Goal: Download file/media: Download file/media

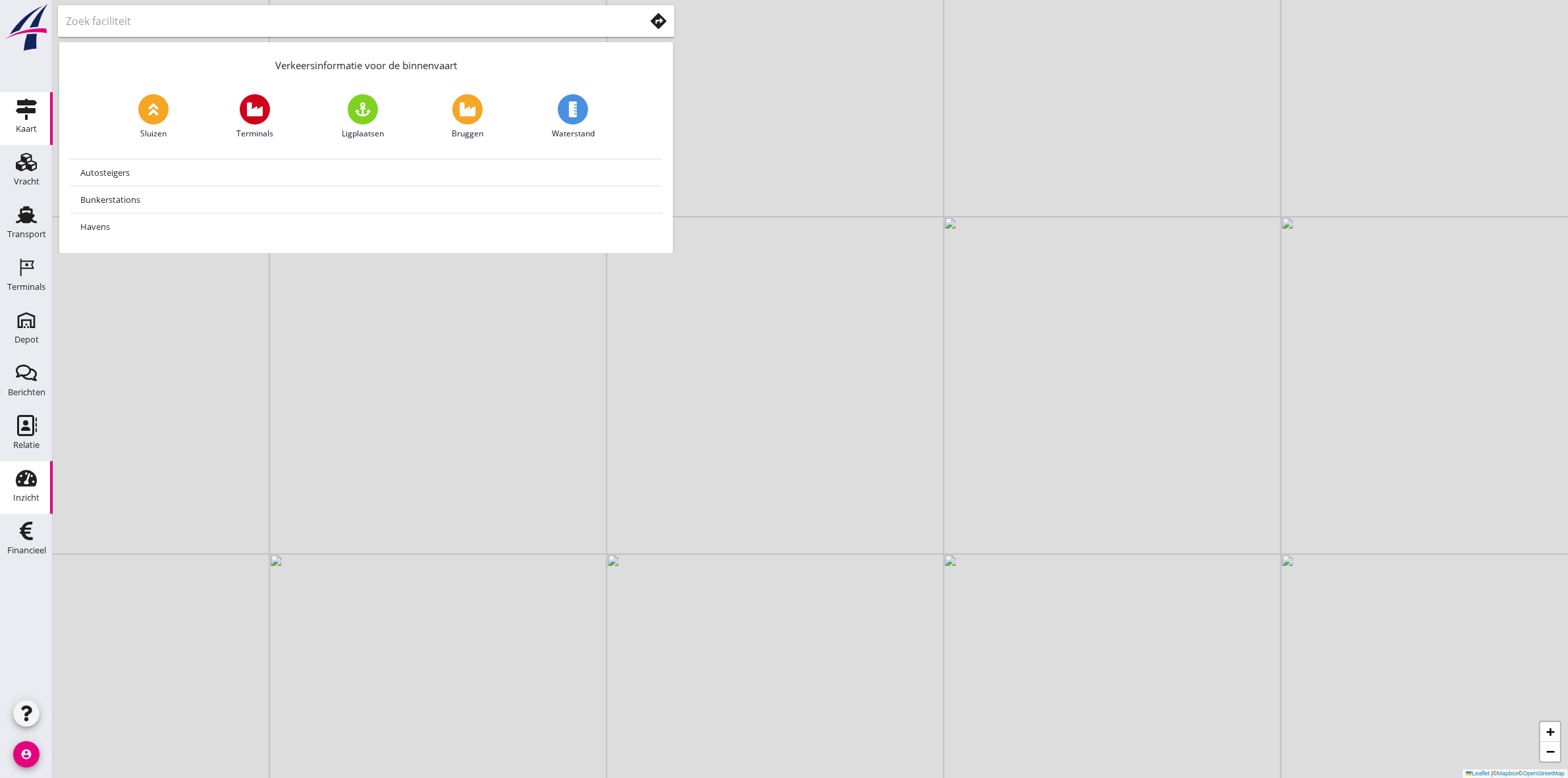
click at [27, 468] on icon "Inzicht" at bounding box center [26, 478] width 21 height 21
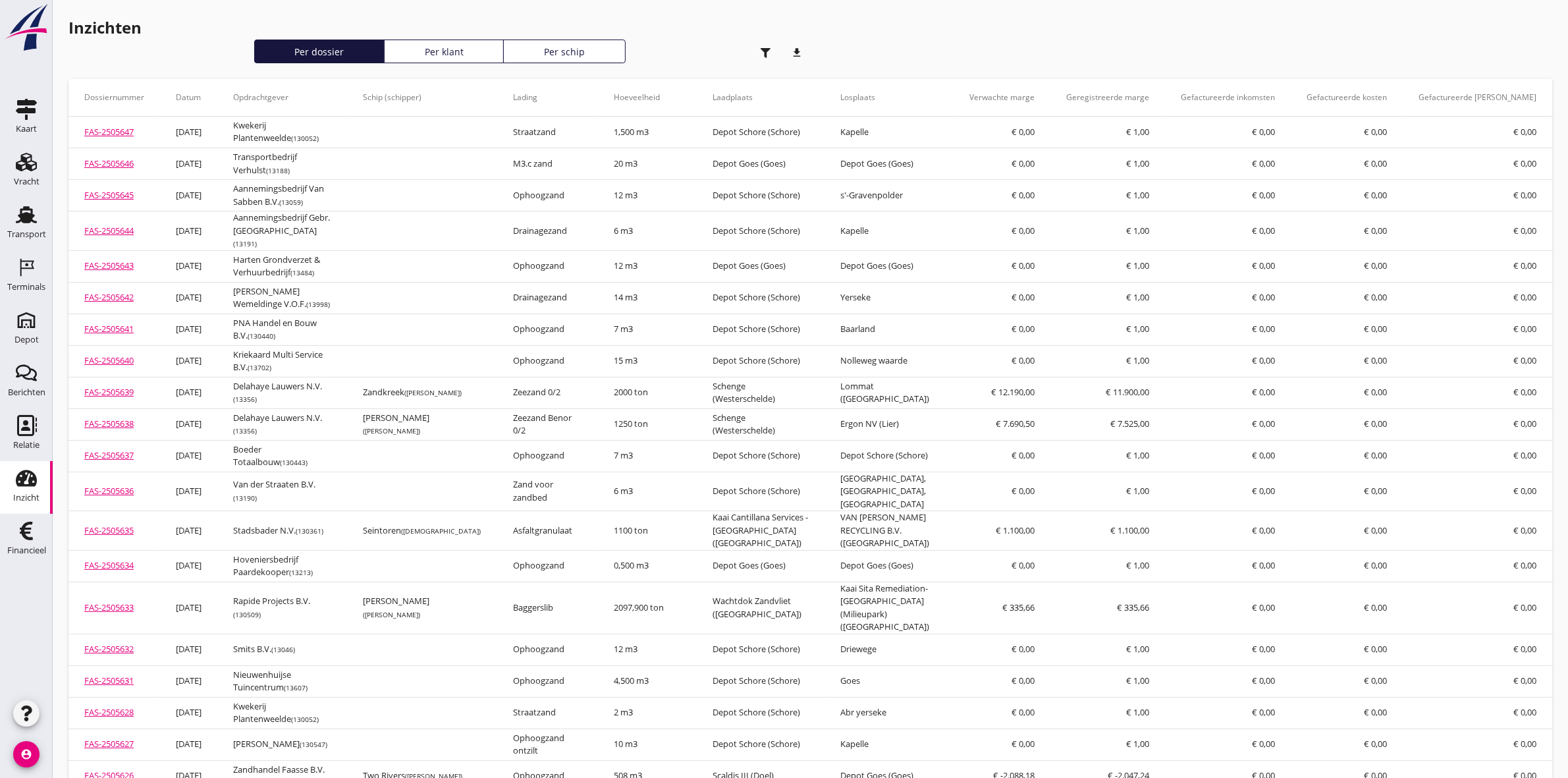
click at [759, 47] on div "button" at bounding box center [766, 53] width 27 height 27
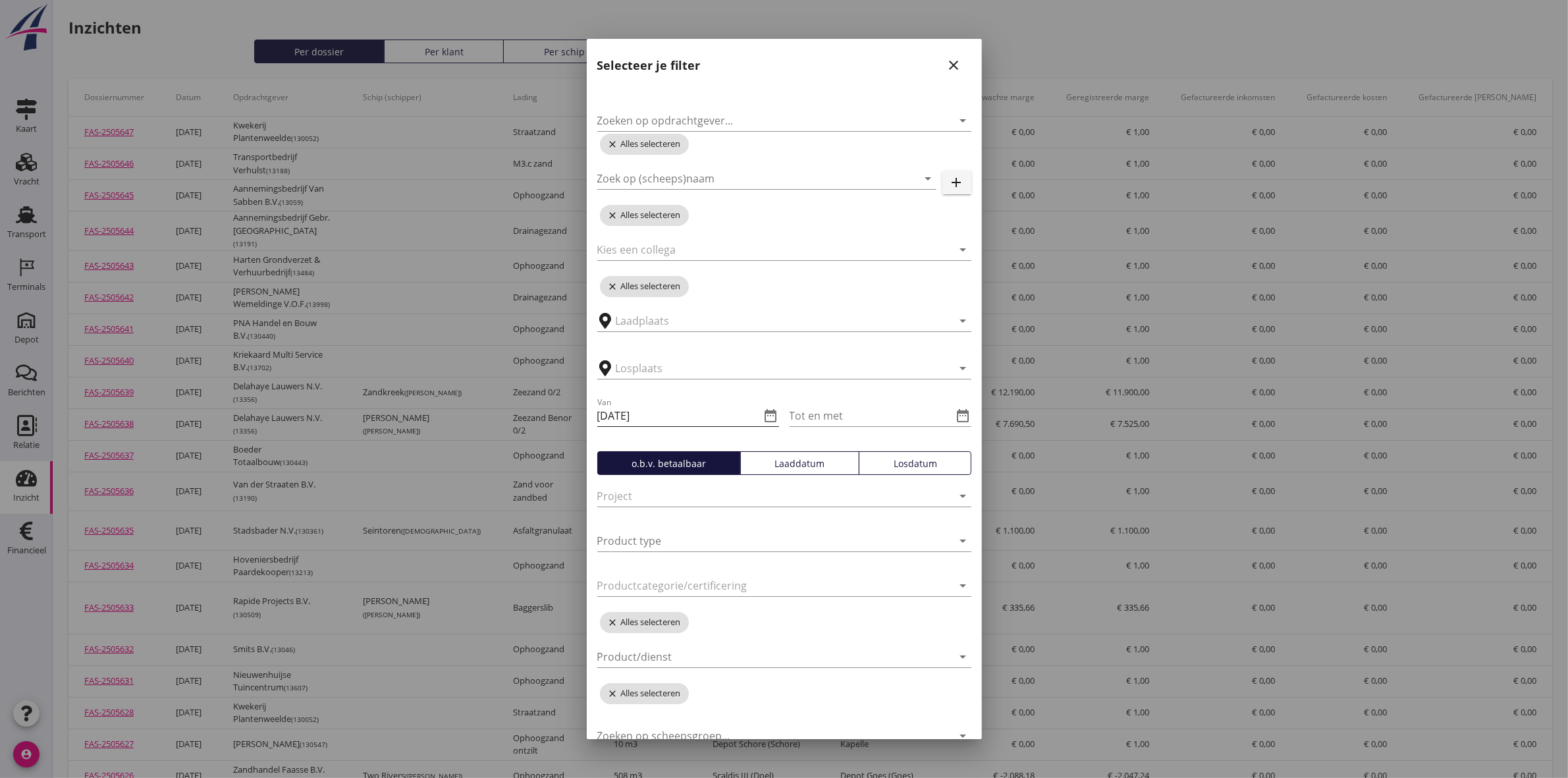
click at [764, 415] on icon "date_range" at bounding box center [771, 416] width 16 height 16
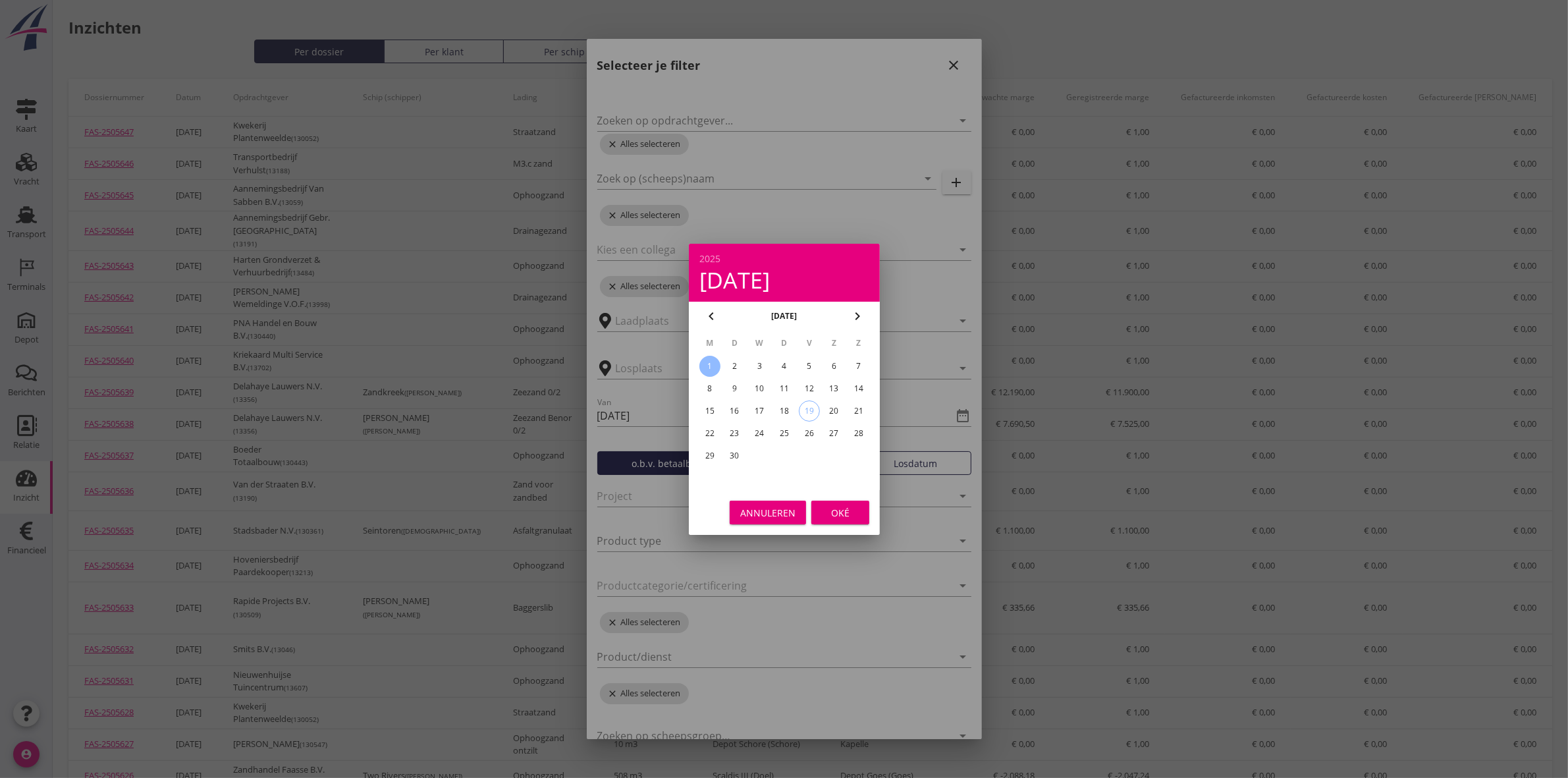
click at [713, 311] on icon "chevron_left" at bounding box center [711, 316] width 16 height 16
click at [807, 363] on div "1" at bounding box center [809, 366] width 21 height 21
type input "[DATE]"
click at [845, 511] on div "Oké" at bounding box center [840, 512] width 37 height 14
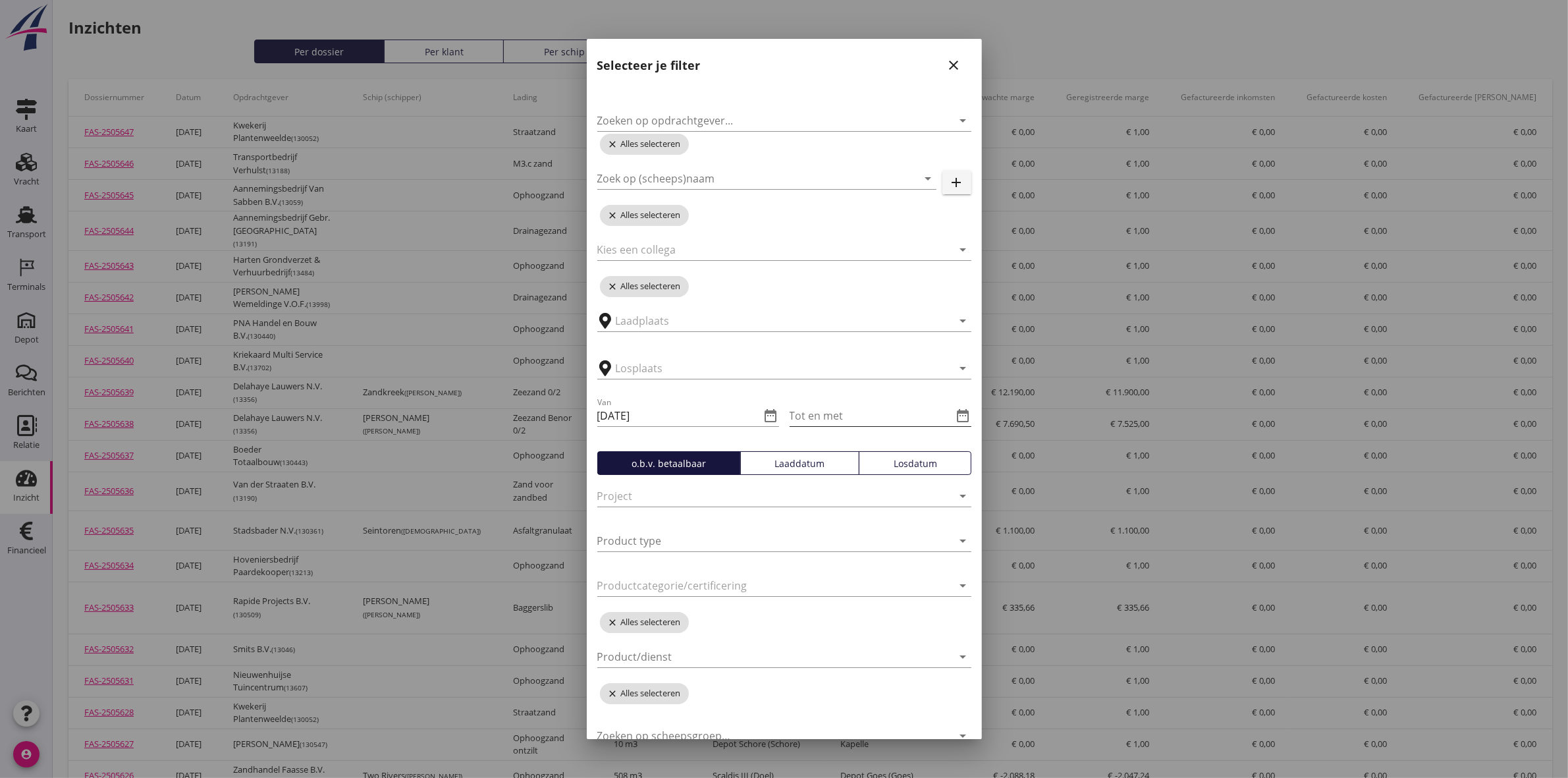
click at [955, 408] on icon "date_range" at bounding box center [963, 416] width 16 height 16
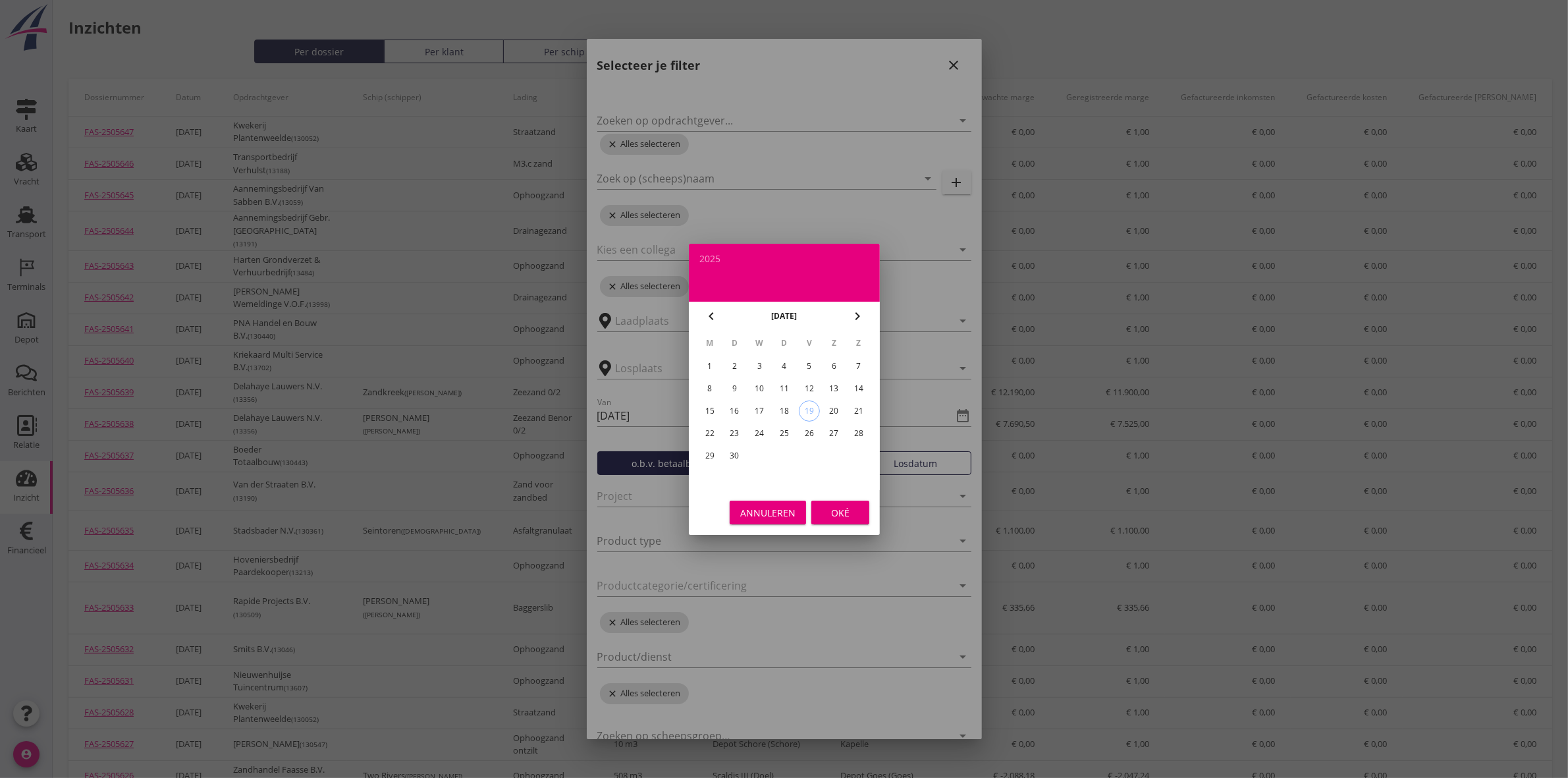
click at [713, 313] on icon "chevron_left" at bounding box center [711, 316] width 16 height 16
click at [858, 450] on div "31" at bounding box center [859, 455] width 21 height 21
type input "[DATE]"
click at [851, 513] on div "Oké" at bounding box center [840, 512] width 37 height 14
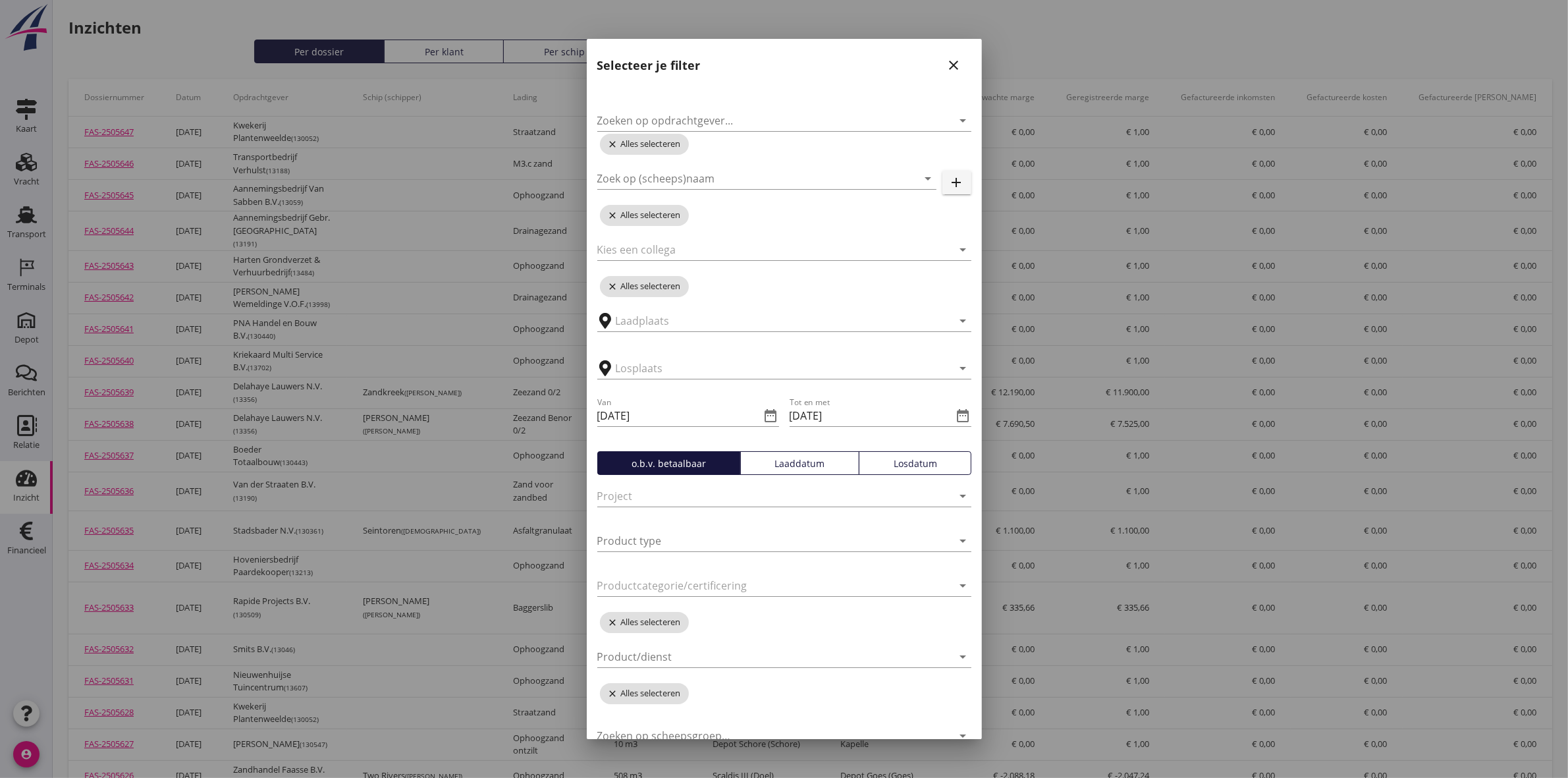
click at [833, 470] on button "Laaddatum" at bounding box center [800, 464] width 119 height 24
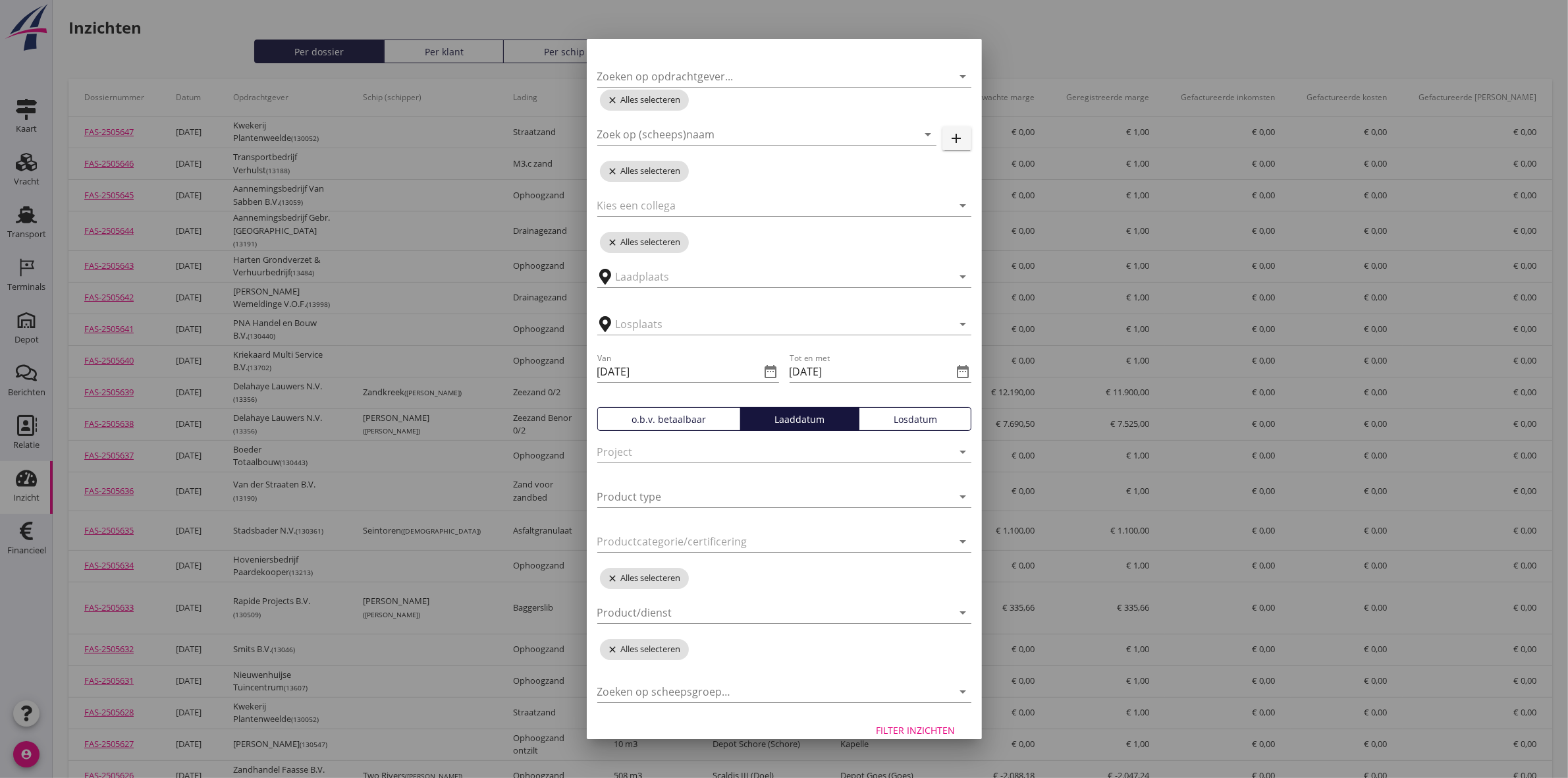
scroll to position [61, 0]
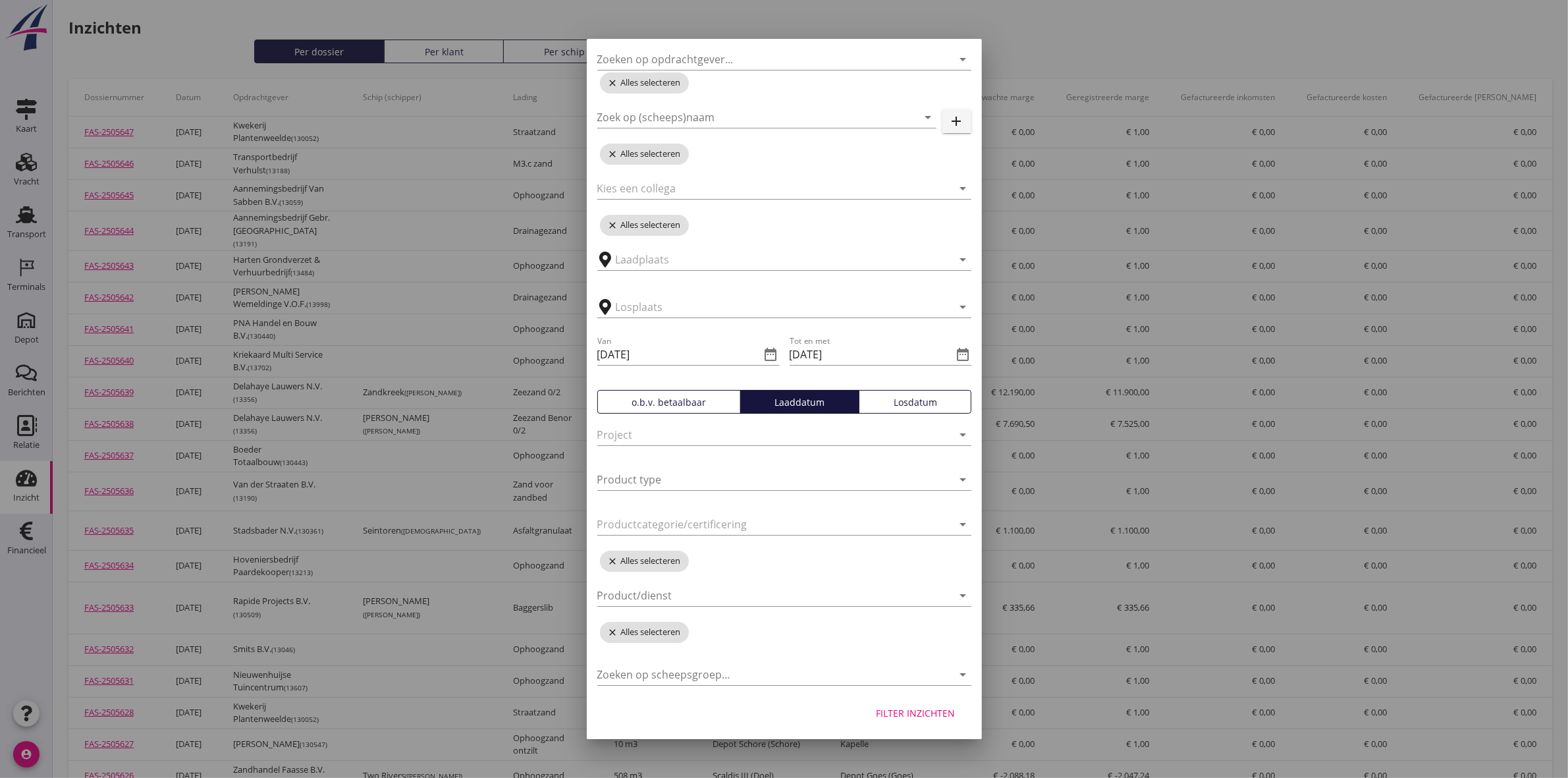
click at [897, 713] on div "Filter inzichten" at bounding box center [917, 713] width 79 height 14
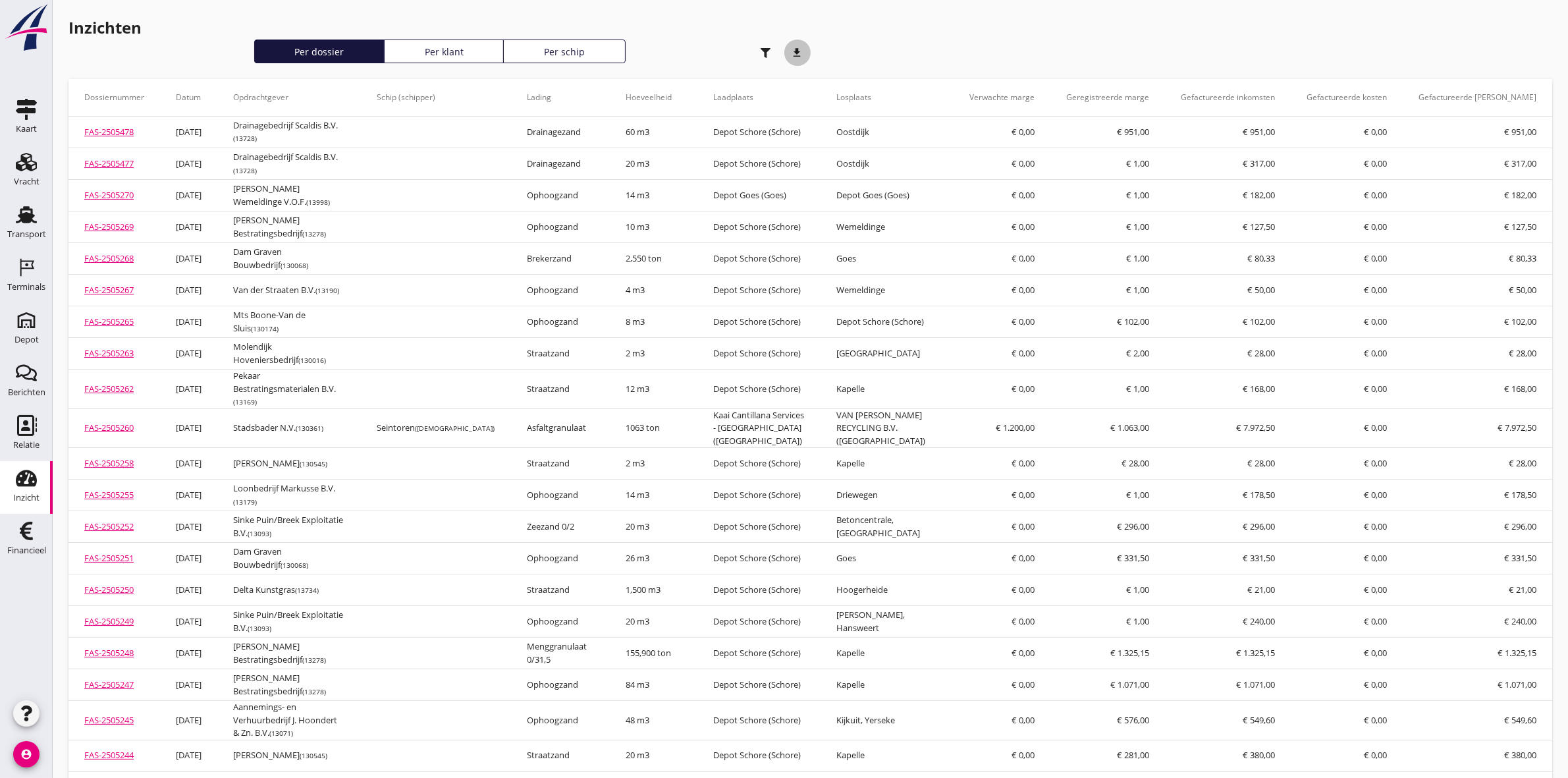
click at [801, 50] on icon "download" at bounding box center [798, 53] width 27 height 27
click at [25, 206] on icon "Transport" at bounding box center [26, 215] width 21 height 21
click at [36, 236] on div "Transport" at bounding box center [27, 234] width 39 height 8
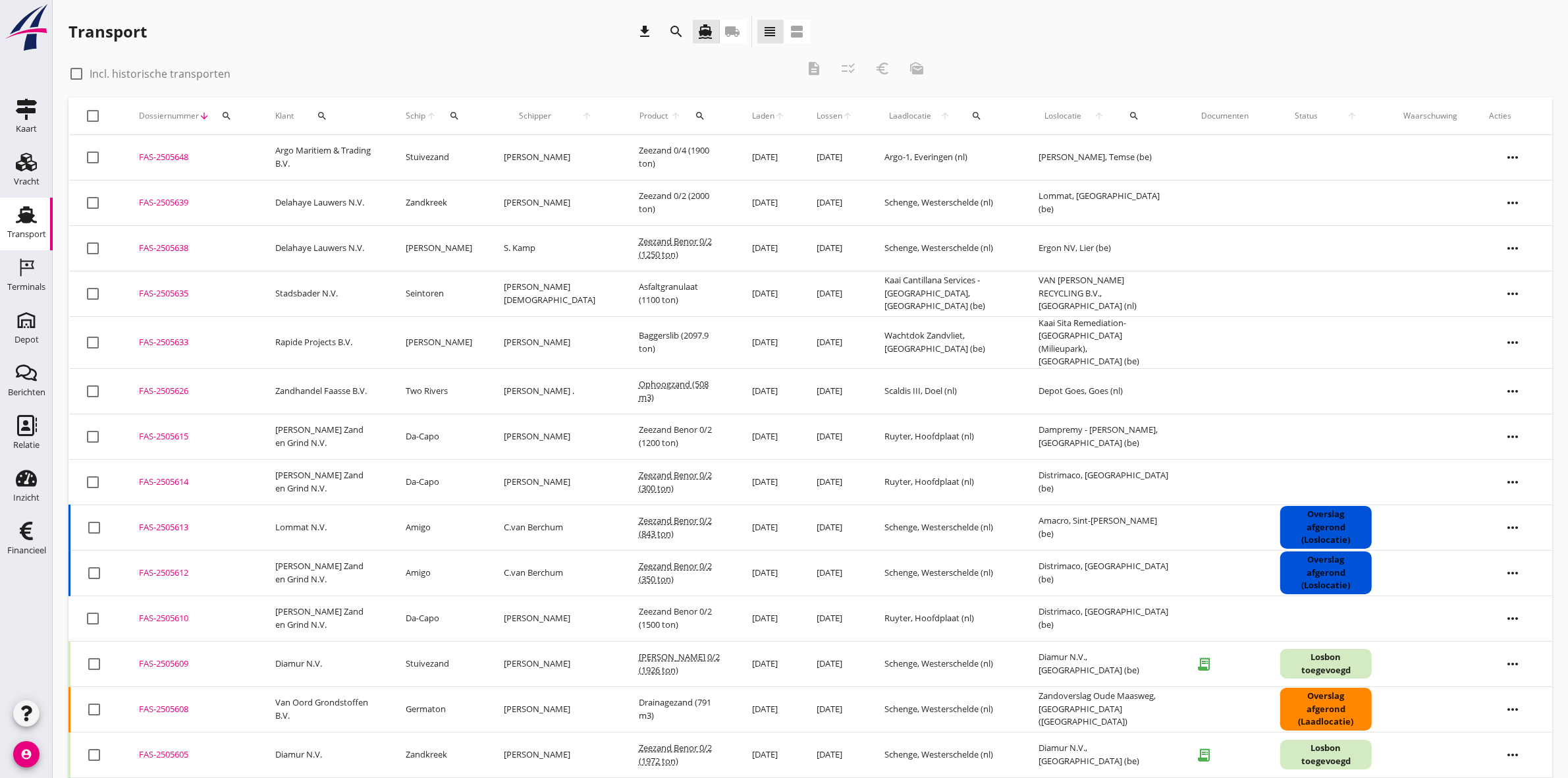
click at [1129, 112] on icon "search" at bounding box center [1133, 115] width 10 height 10
click at [1175, 153] on input "text" at bounding box center [1194, 154] width 137 height 21
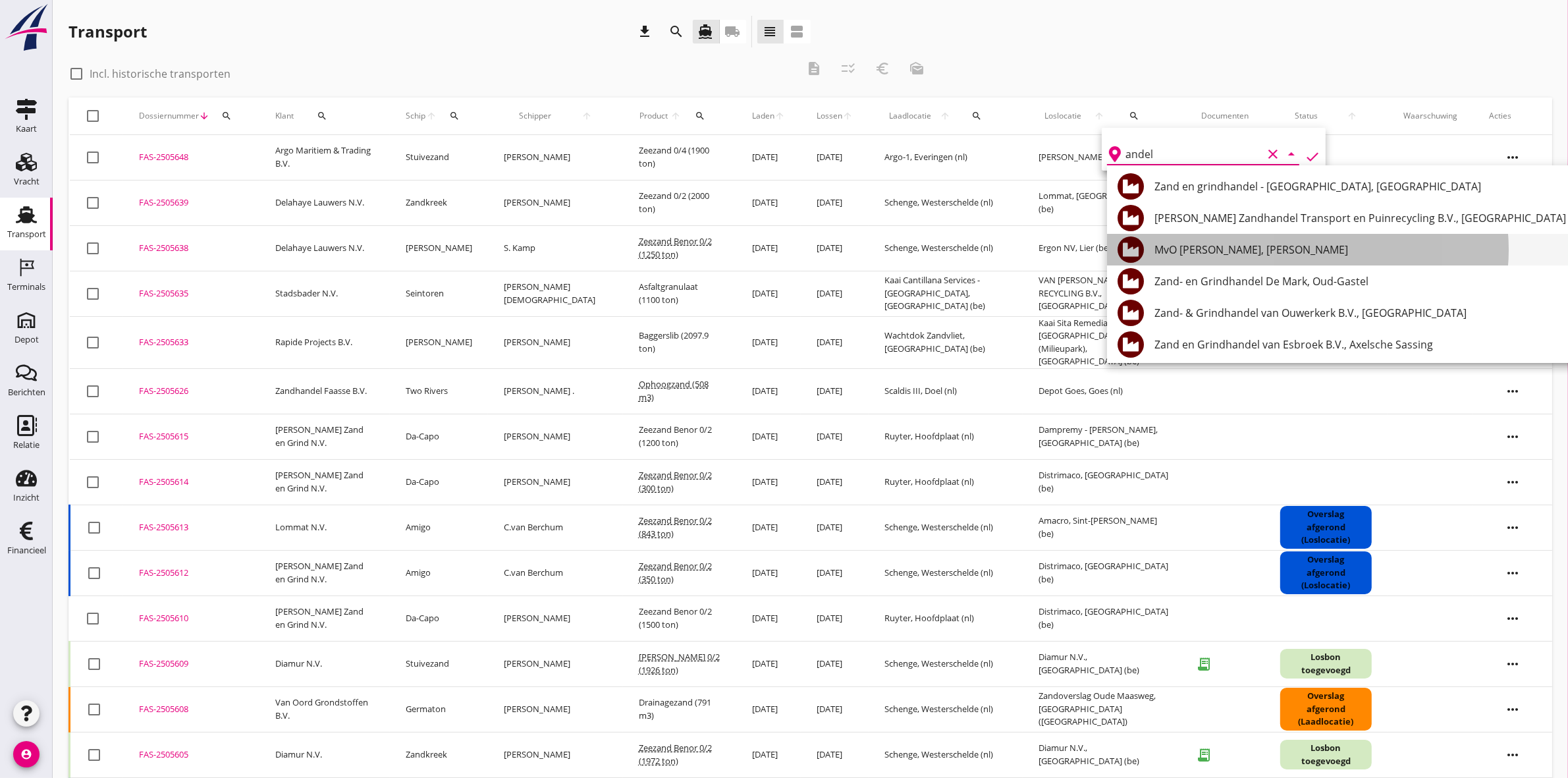
click at [1277, 240] on div "MvO [PERSON_NAME], [PERSON_NAME]" at bounding box center [1367, 250] width 426 height 31
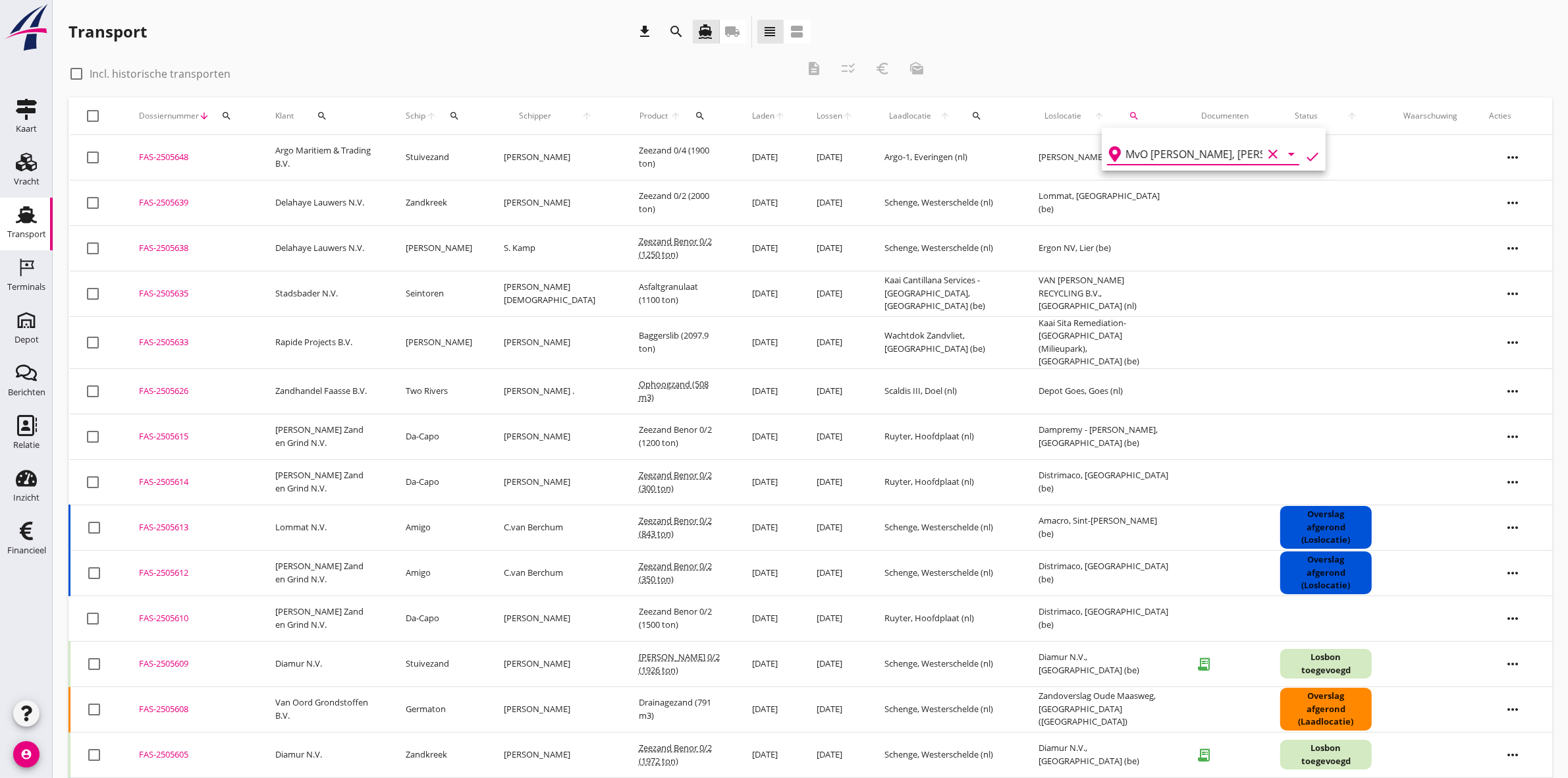
click at [1305, 157] on icon "check" at bounding box center [1312, 157] width 16 height 16
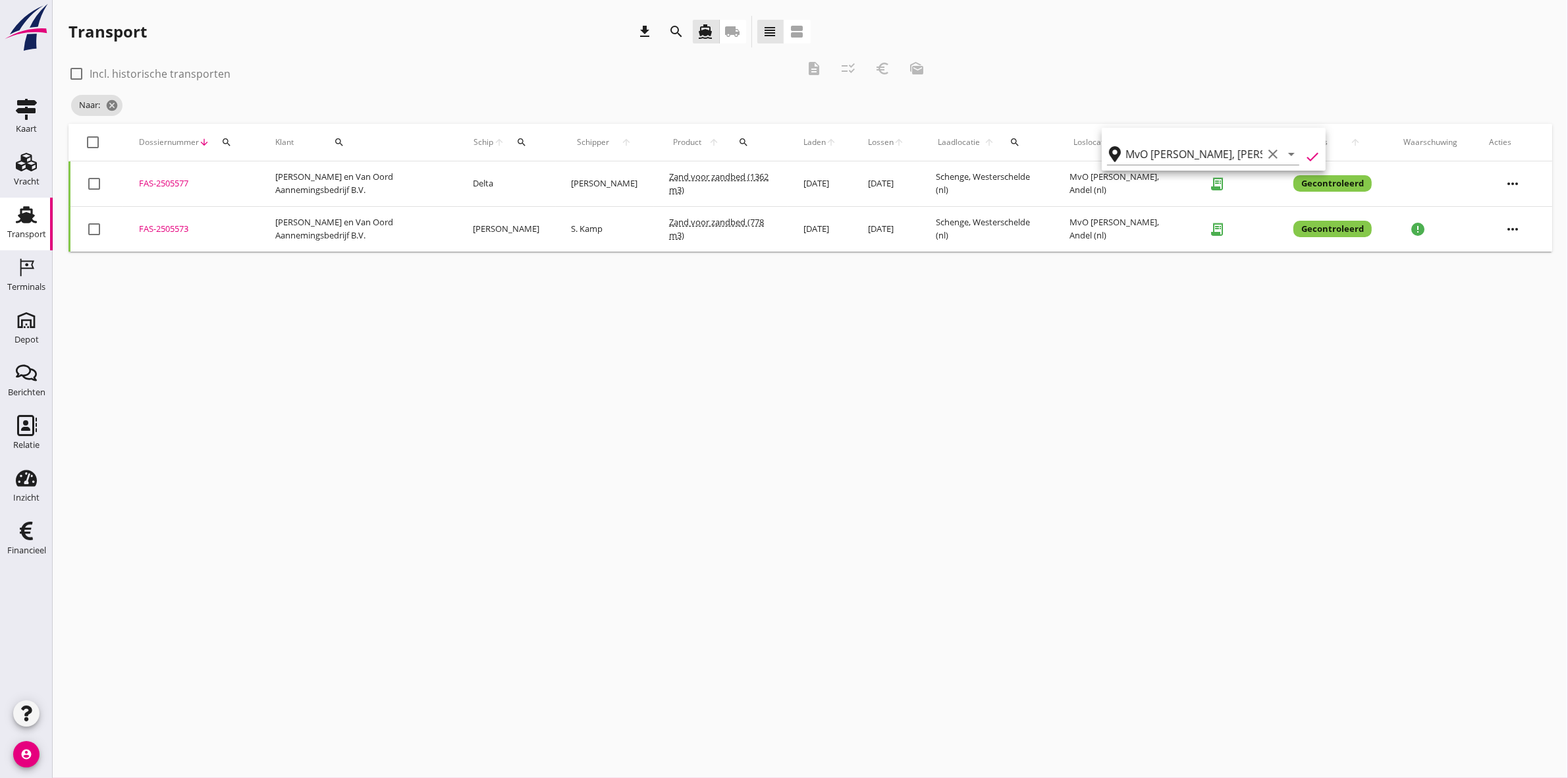
type input "MvO [PERSON_NAME]"
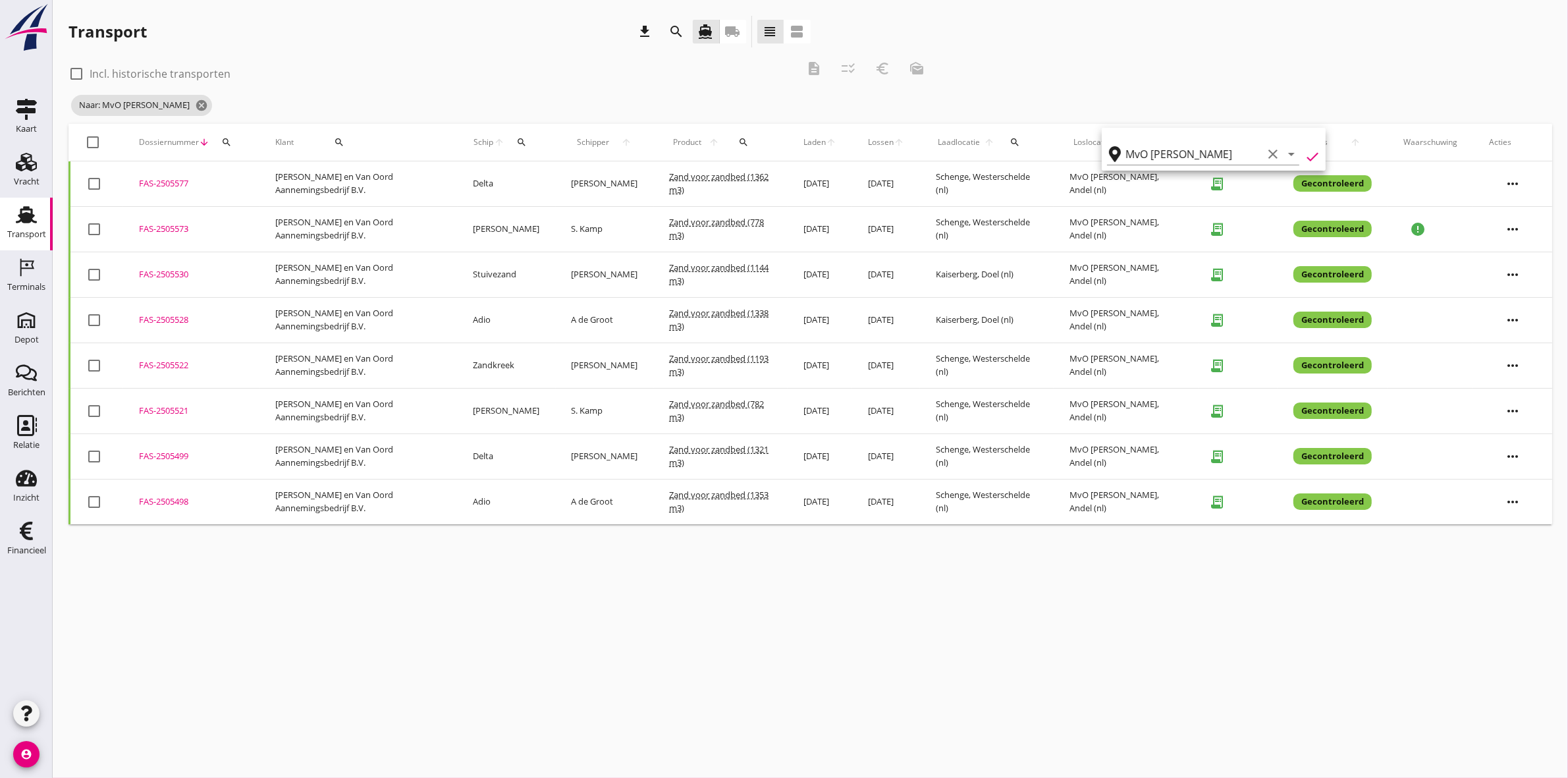
click at [88, 142] on div at bounding box center [93, 142] width 22 height 22
checkbox input "true"
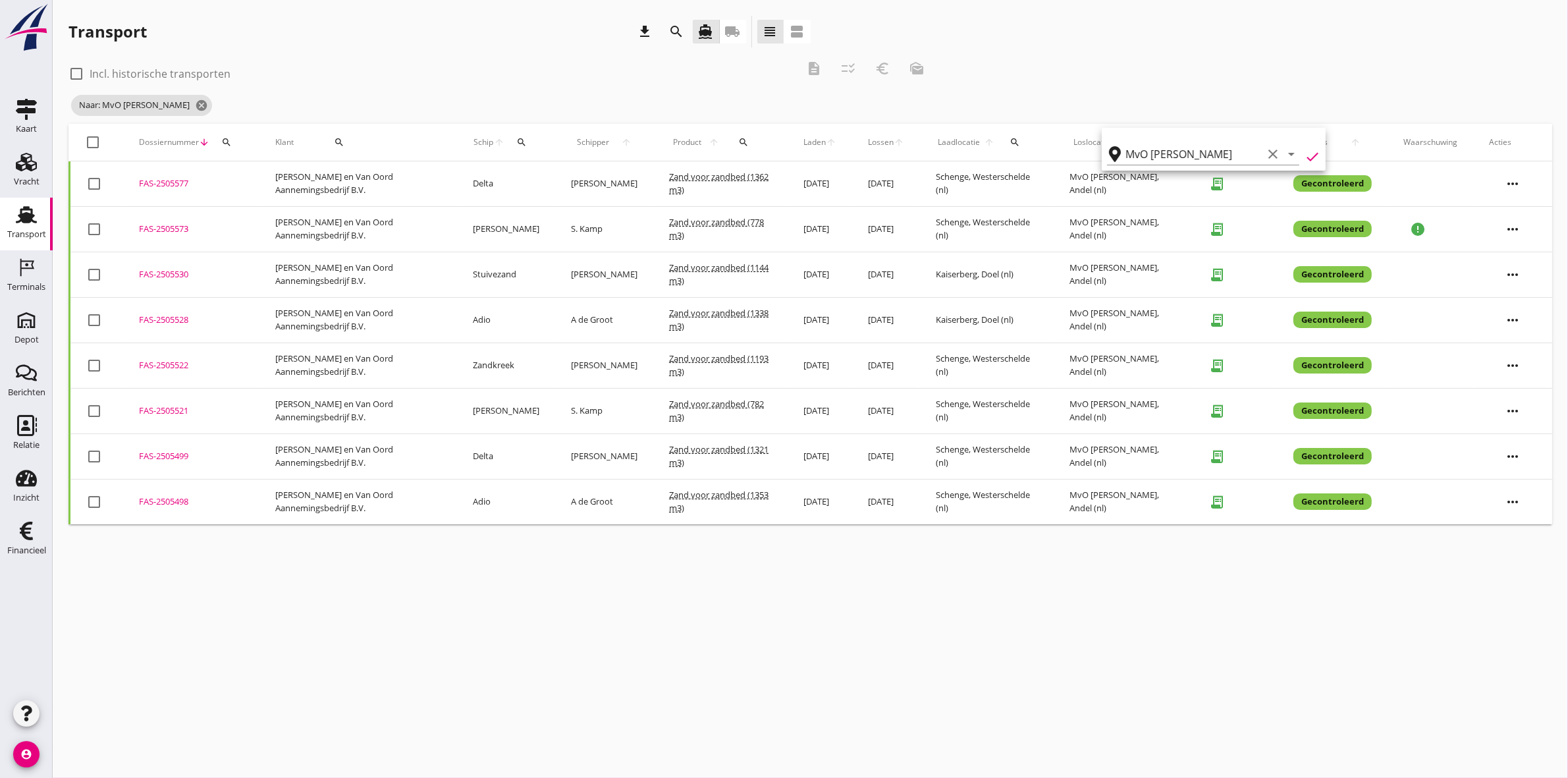
checkbox input "true"
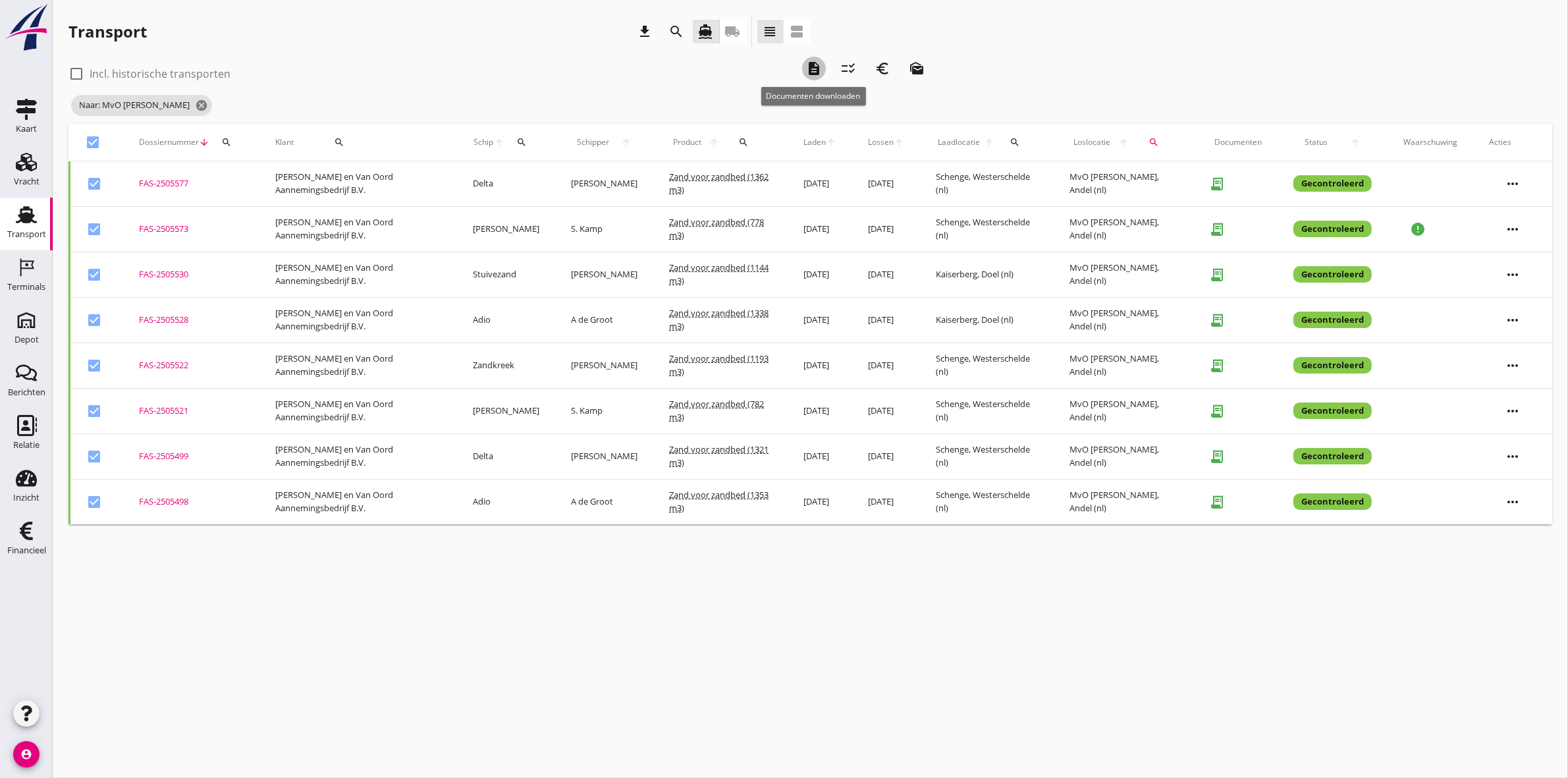
click at [806, 66] on icon "description" at bounding box center [813, 68] width 16 height 16
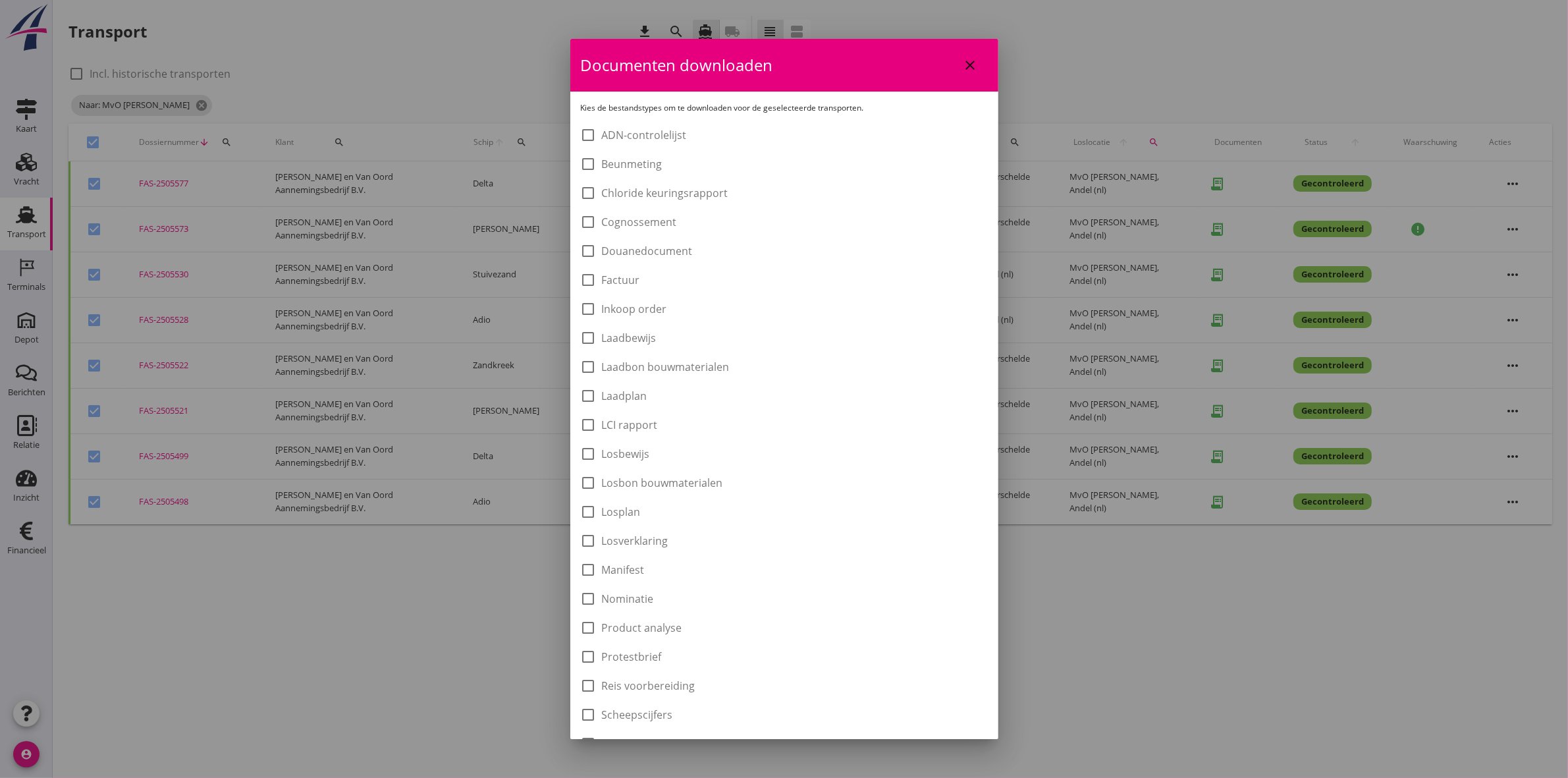
click at [669, 364] on label "Laadbon bouwmaterialen" at bounding box center [665, 367] width 128 height 13
checkbox input "false"
click at [649, 477] on label "Losbon bouwmaterialen" at bounding box center [662, 483] width 122 height 13
checkbox input "true"
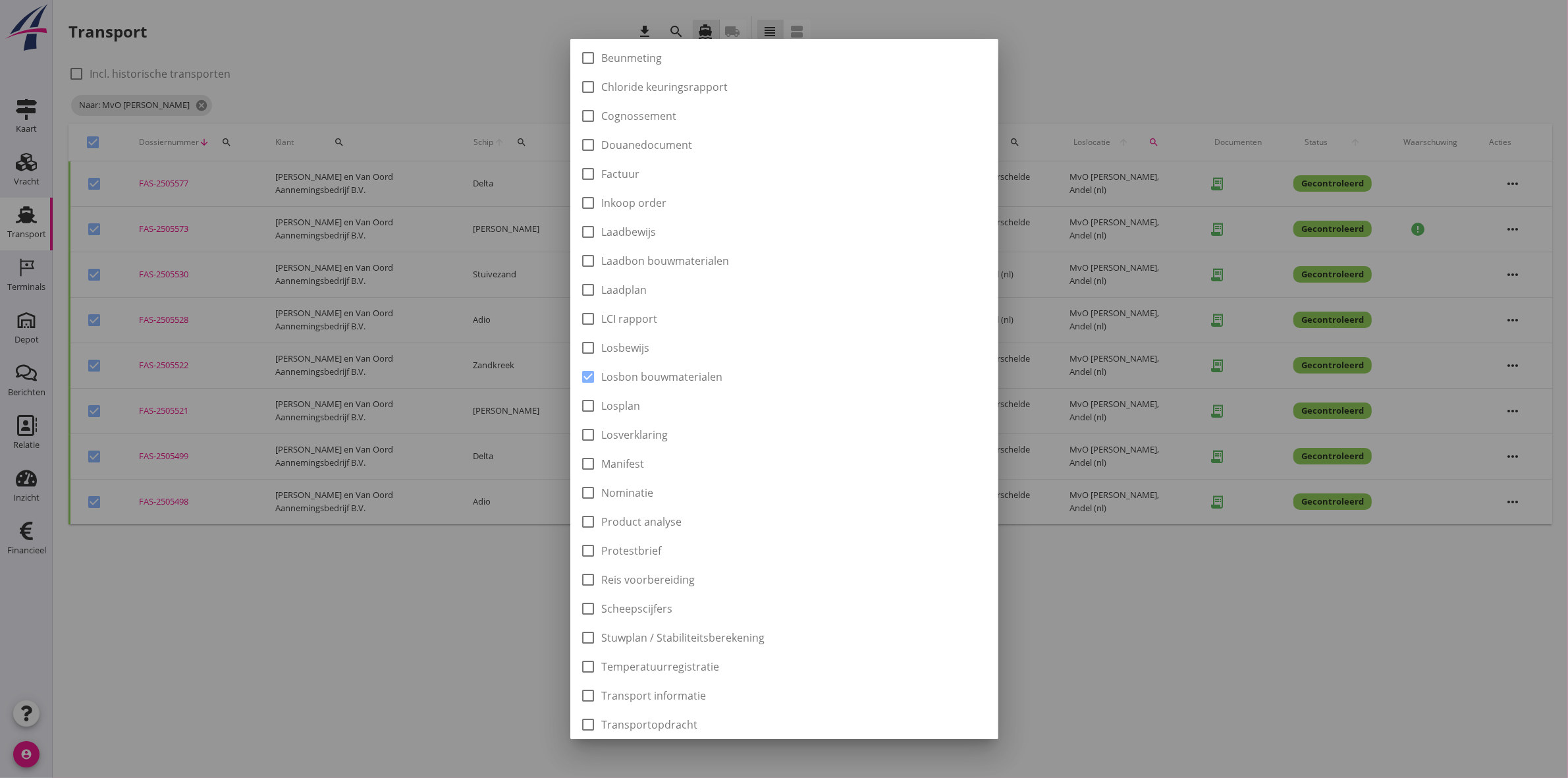
scroll to position [212, 0]
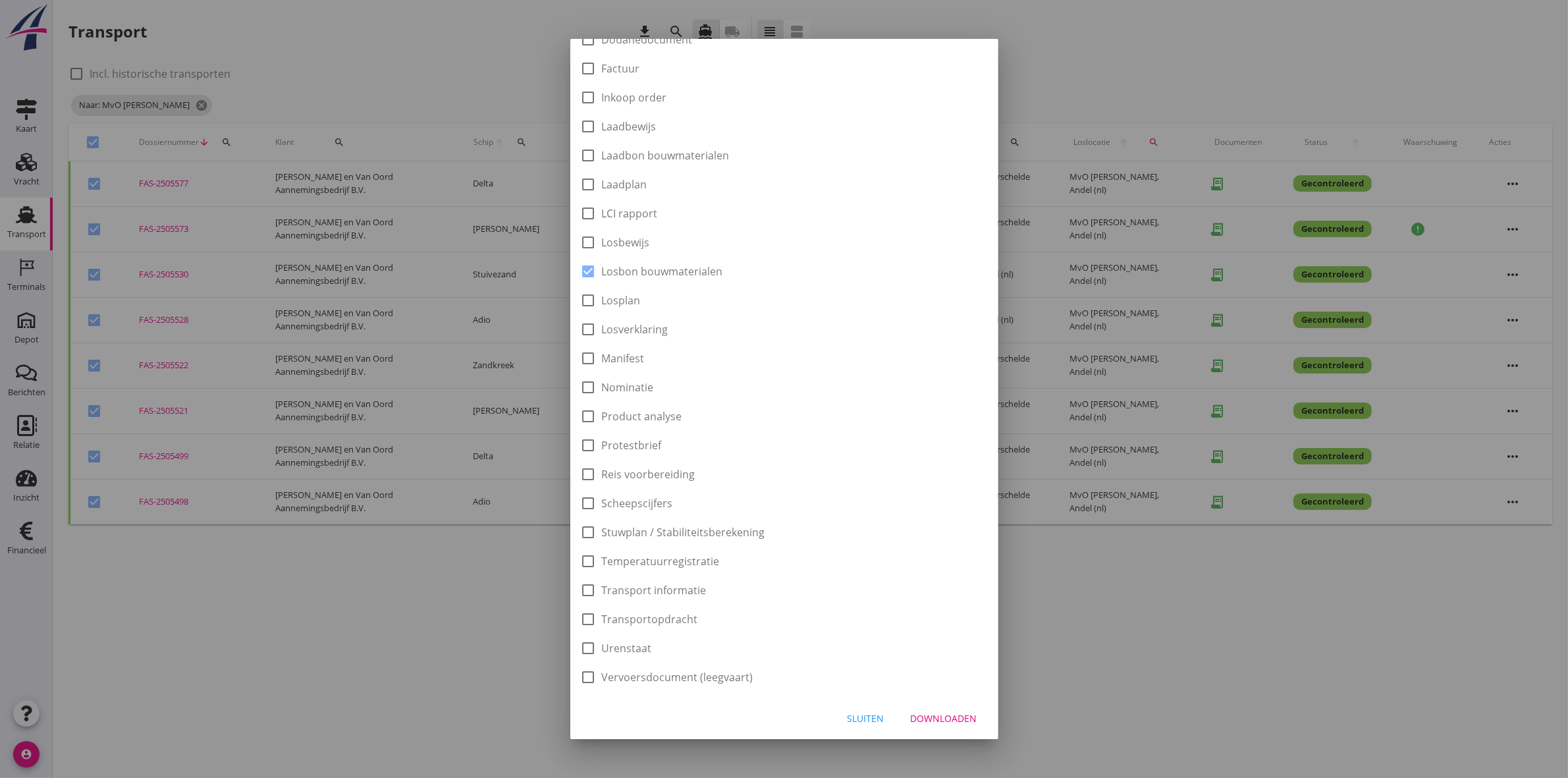
click at [936, 720] on div "Downloaden" at bounding box center [944, 718] width 66 height 14
checkbox input "false"
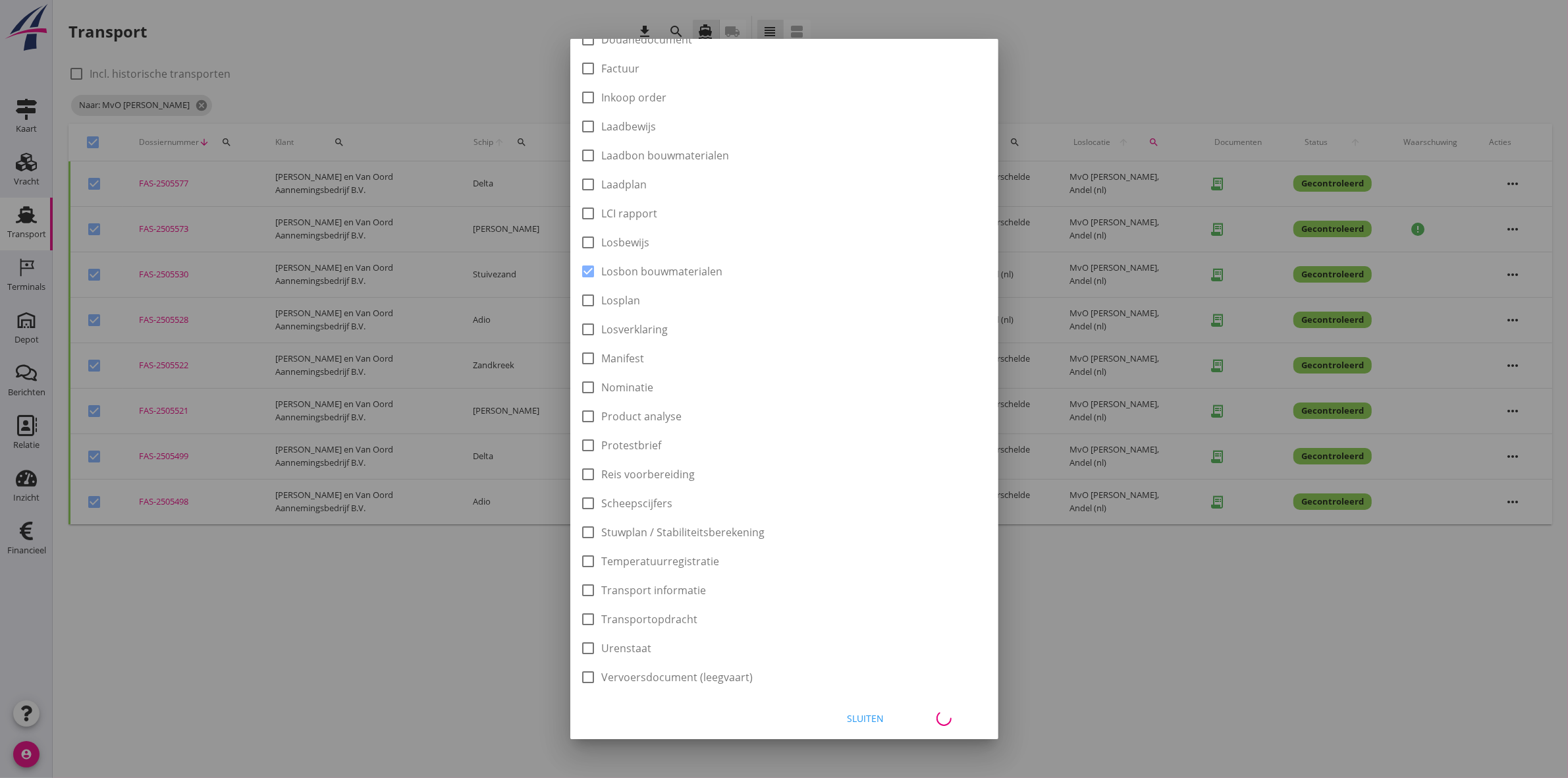
checkbox input "false"
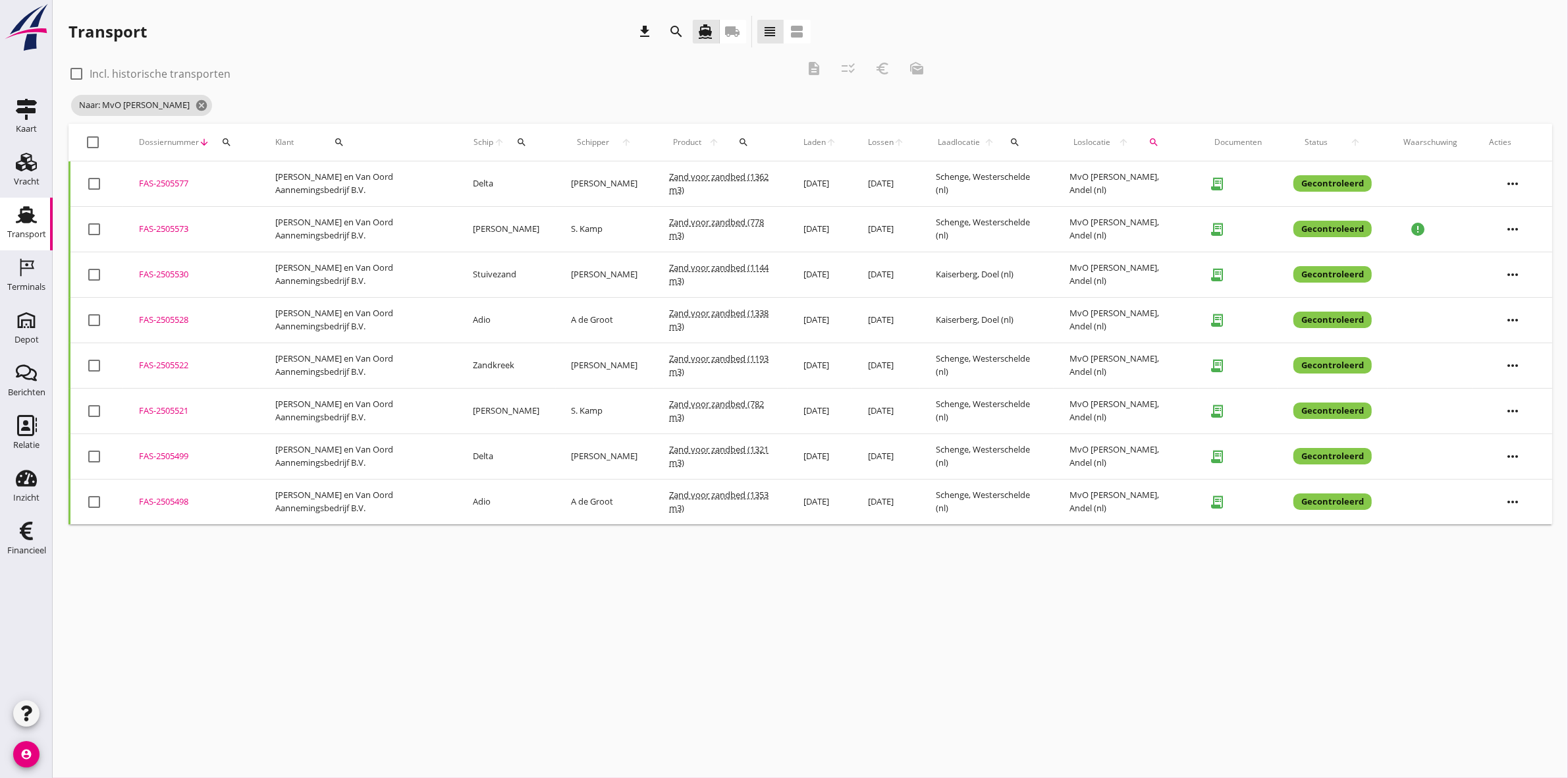
click at [179, 410] on div "FAS-2505521" at bounding box center [192, 411] width 105 height 13
click at [181, 275] on div "FAS-2505530" at bounding box center [192, 275] width 105 height 13
click at [180, 230] on div "FAS-2505573" at bounding box center [192, 230] width 105 height 13
click at [29, 488] on icon "Inzicht" at bounding box center [26, 478] width 21 height 21
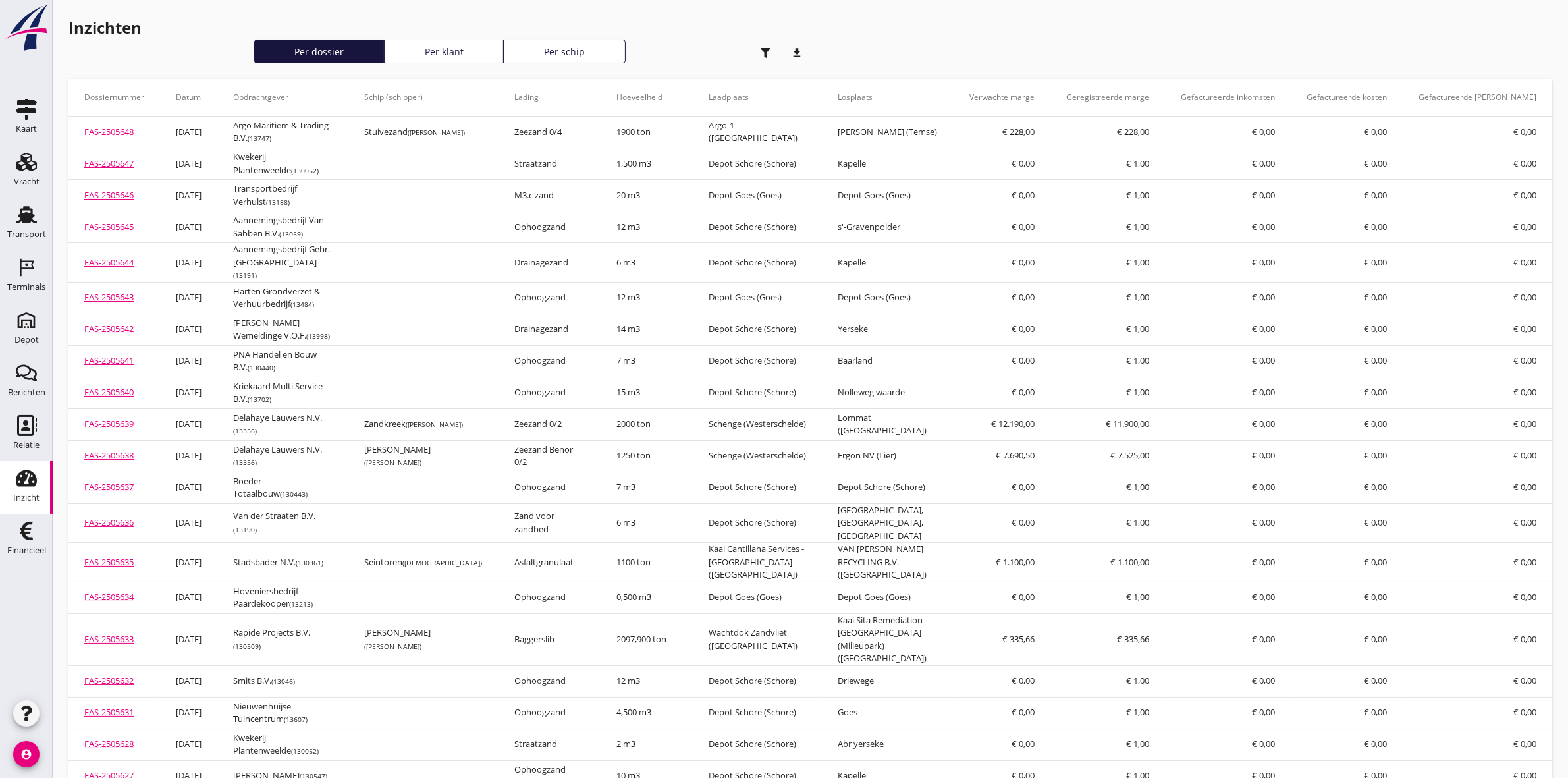
click at [264, 90] on th "Opdrachtgever" at bounding box center [283, 98] width 131 height 37
click at [794, 50] on icon "download" at bounding box center [798, 53] width 27 height 27
click at [896, 94] on th "Losplaats" at bounding box center [888, 98] width 131 height 37
click at [953, 90] on th "Losplaats" at bounding box center [888, 98] width 131 height 37
click at [23, 240] on div "Transport" at bounding box center [27, 235] width 39 height 18
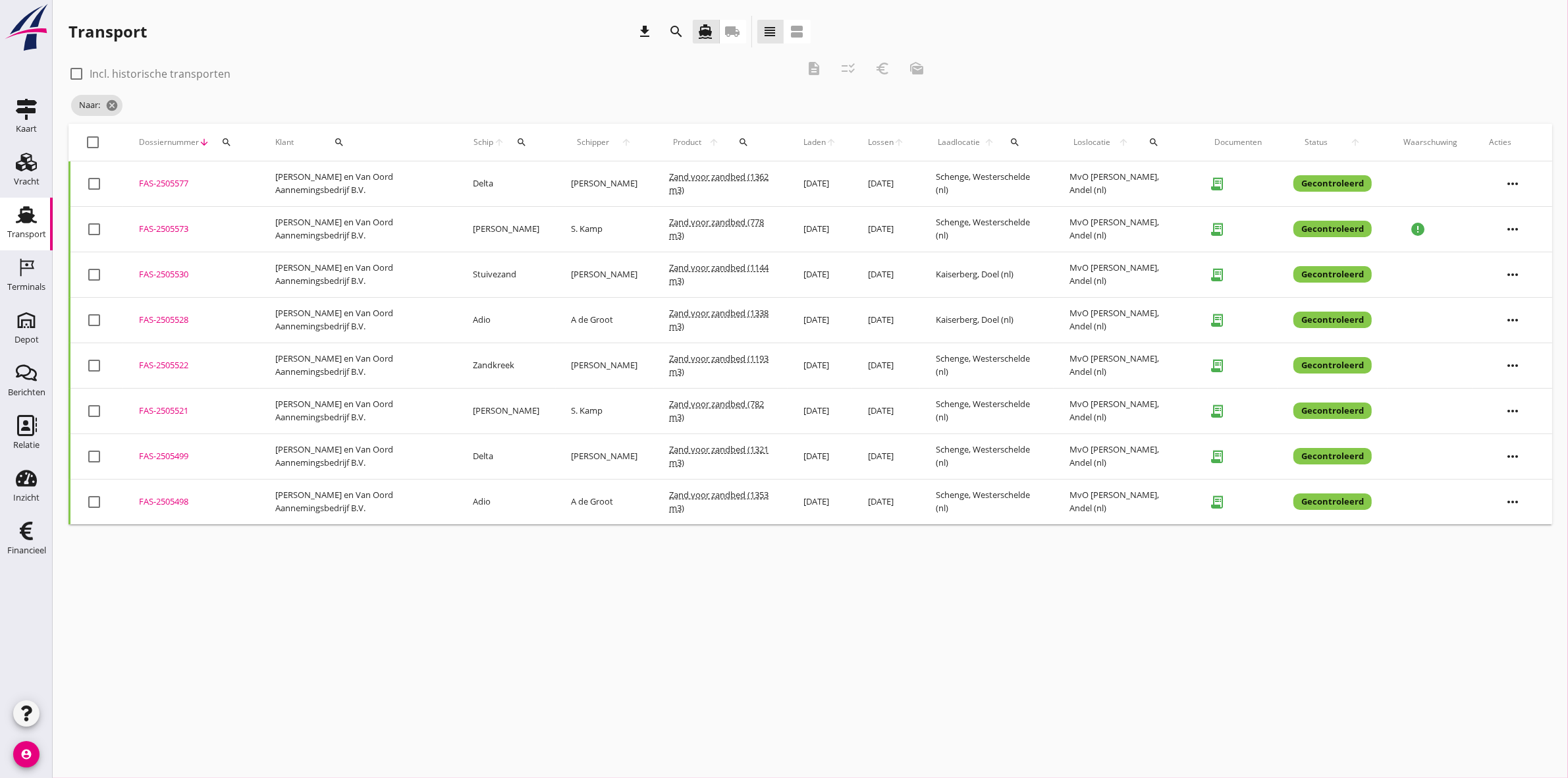
click at [159, 175] on td "FAS-2505577 upload_file Drop hier uw bestand om het aan het dossier toe te voeg…" at bounding box center [192, 183] width 136 height 45
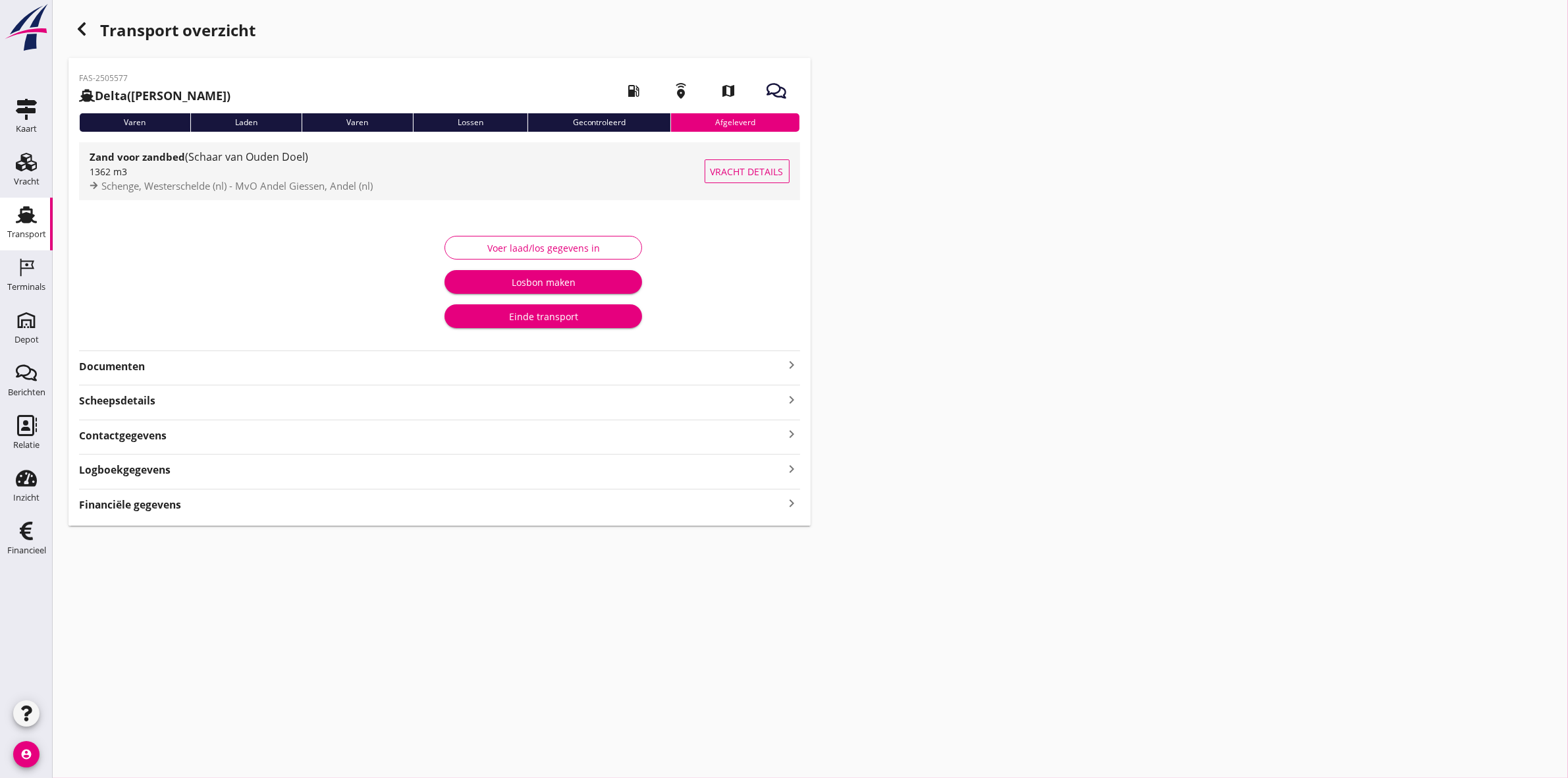
click at [163, 176] on div "1362 m3" at bounding box center [397, 171] width 615 height 14
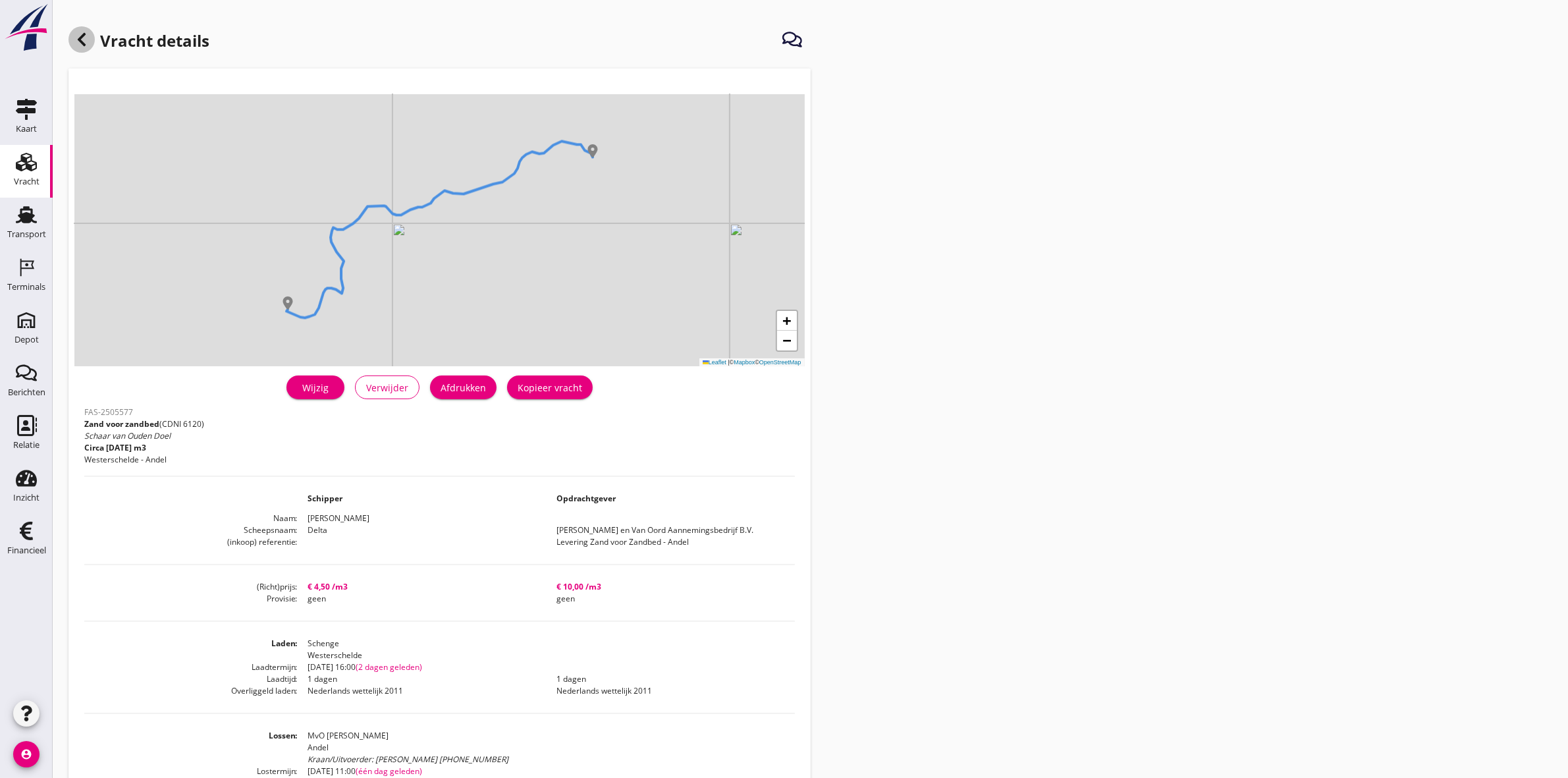
click at [86, 31] on icon at bounding box center [81, 39] width 16 height 16
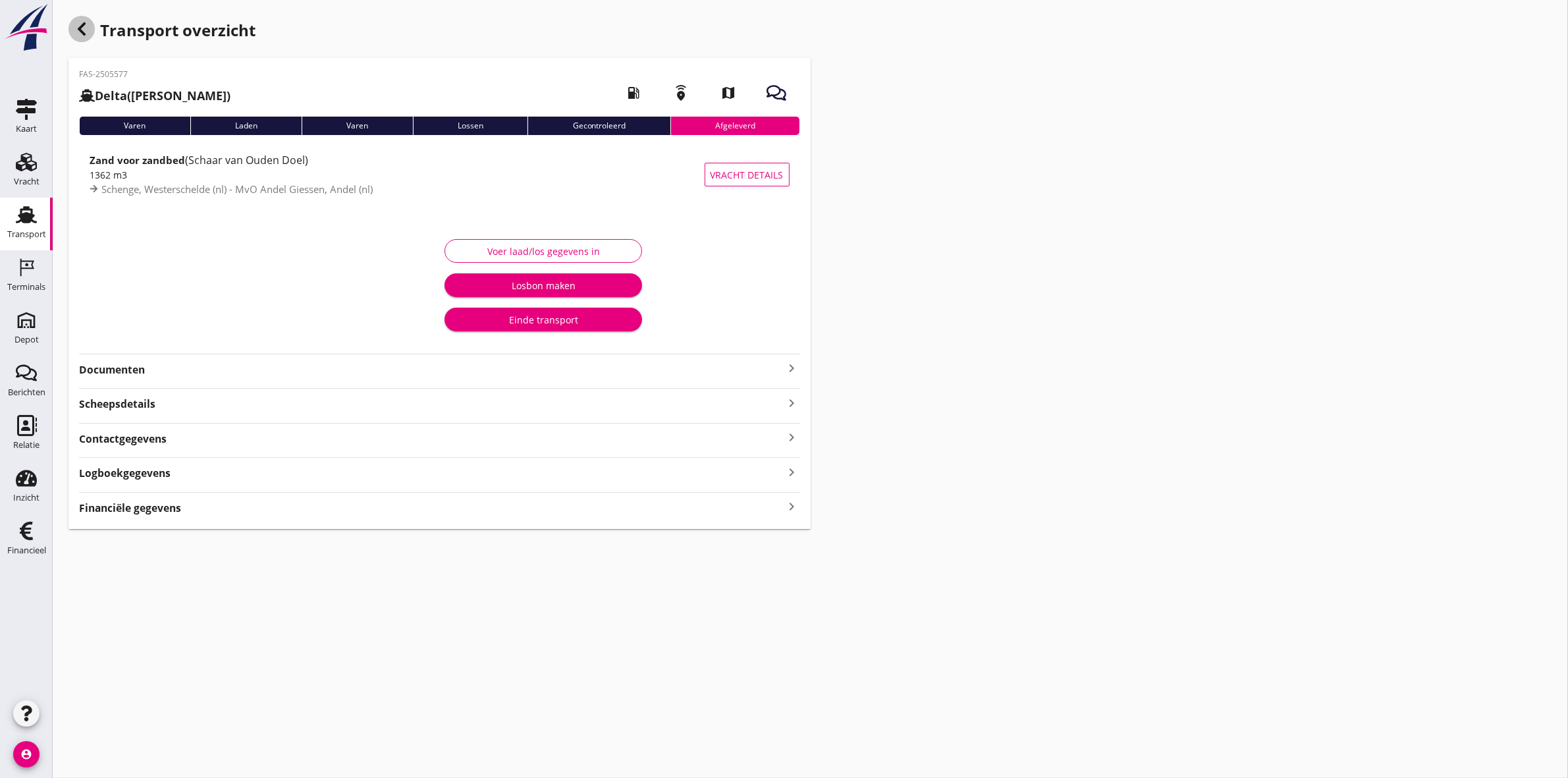
click at [88, 24] on icon "button" at bounding box center [81, 29] width 16 height 16
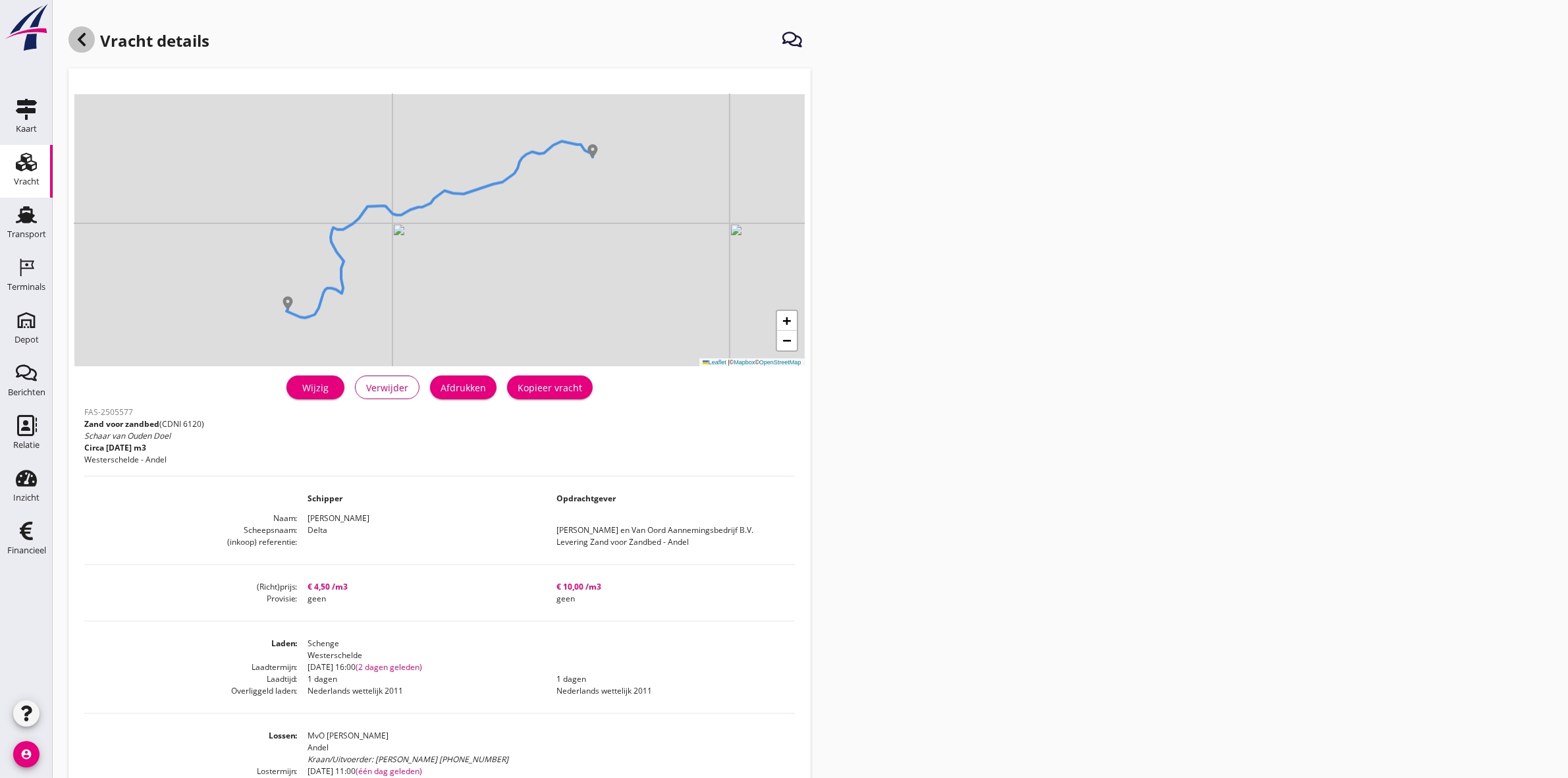
click at [81, 30] on div at bounding box center [81, 40] width 27 height 27
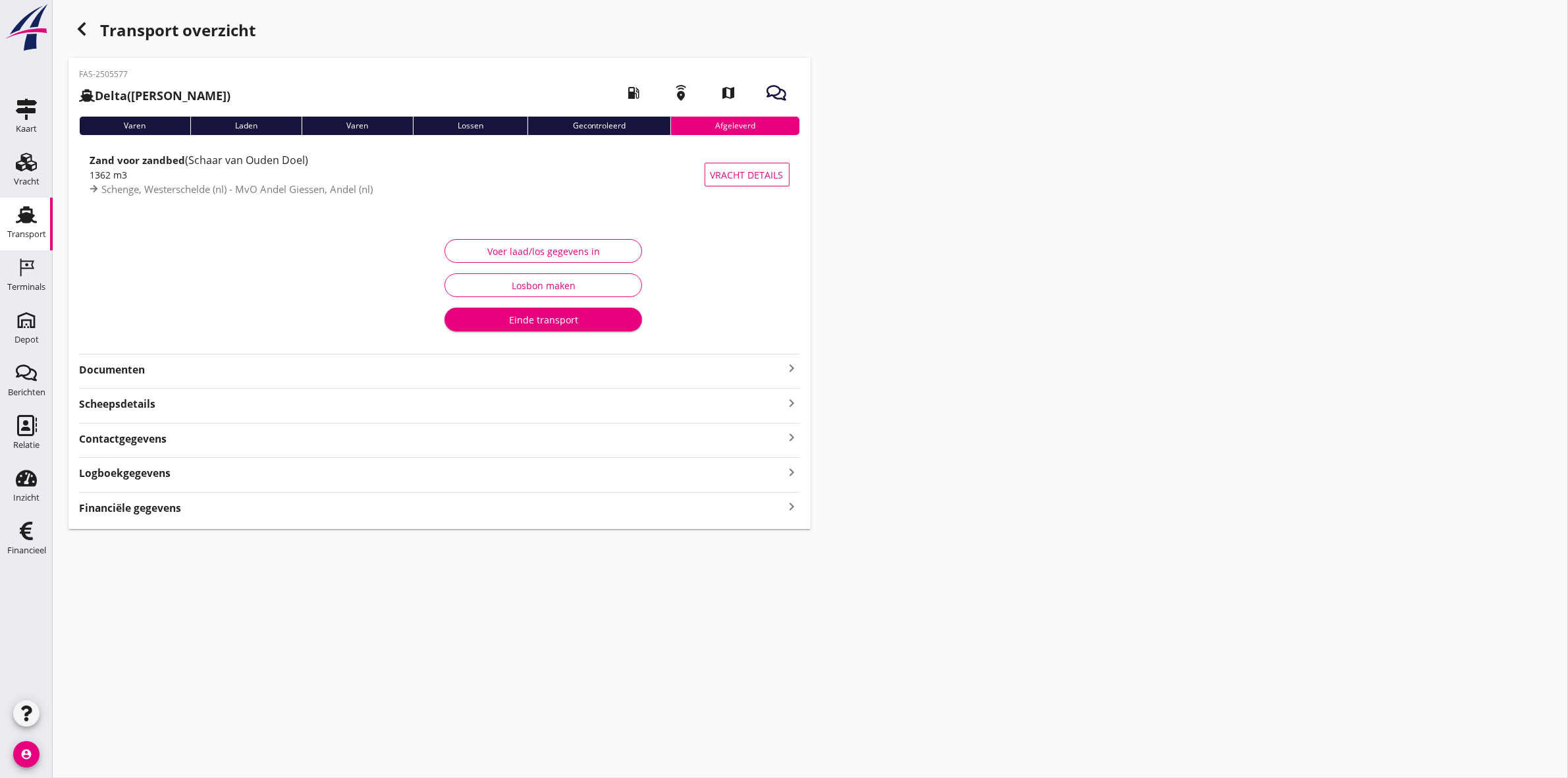
click at [82, 25] on use "button" at bounding box center [81, 29] width 8 height 13
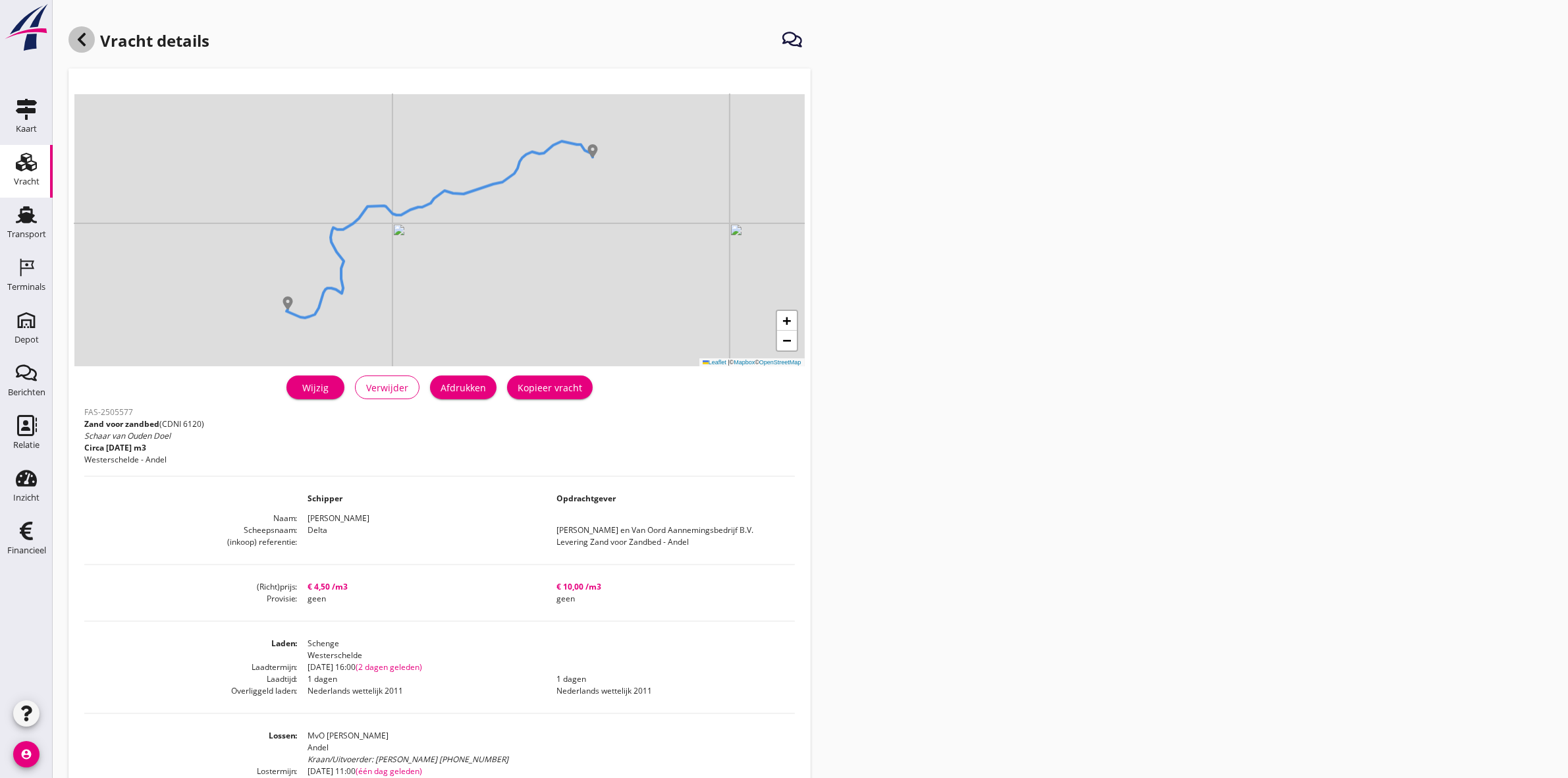
click at [80, 35] on icon at bounding box center [81, 39] width 16 height 16
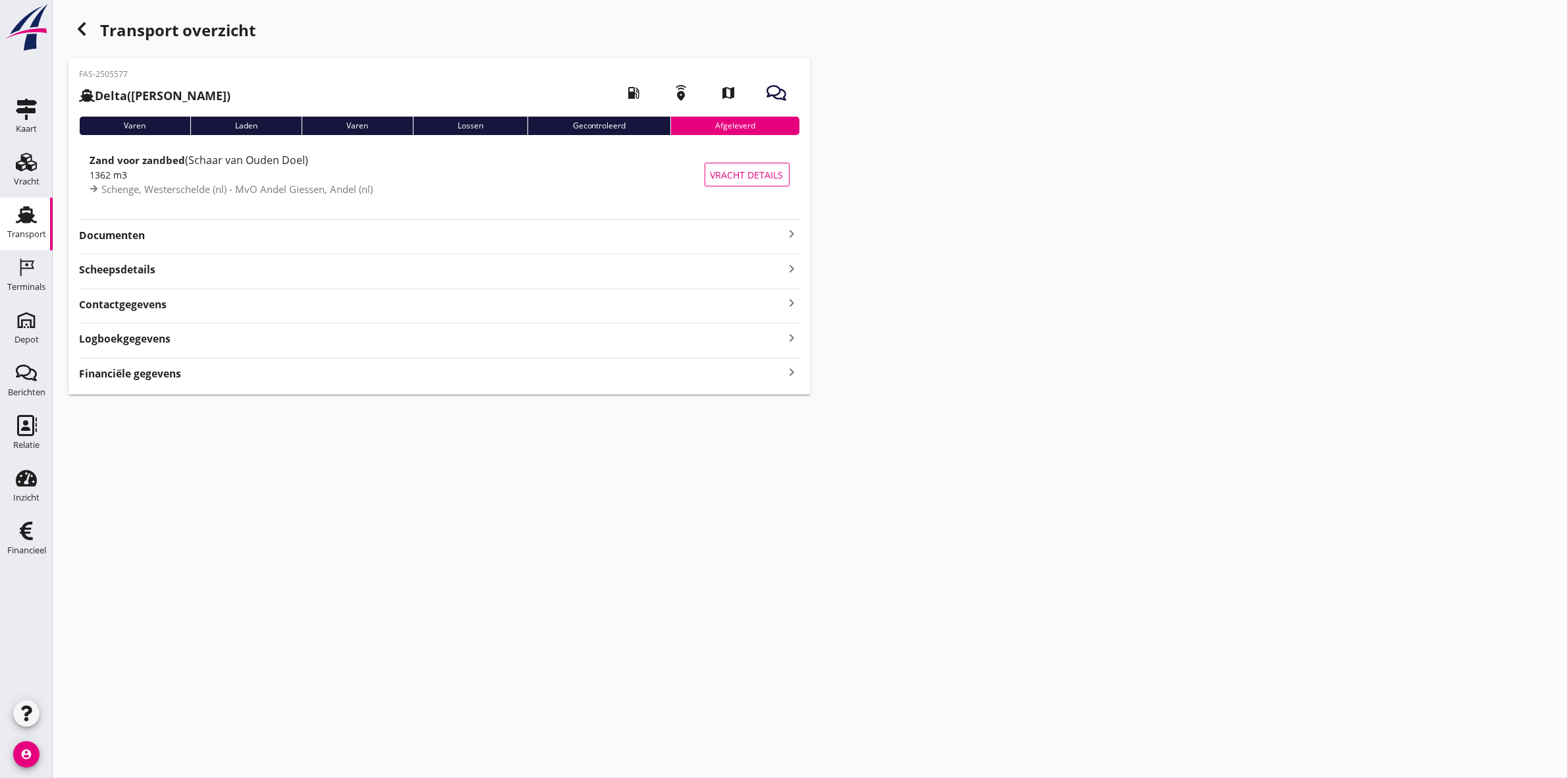
click at [33, 221] on use at bounding box center [26, 215] width 21 height 18
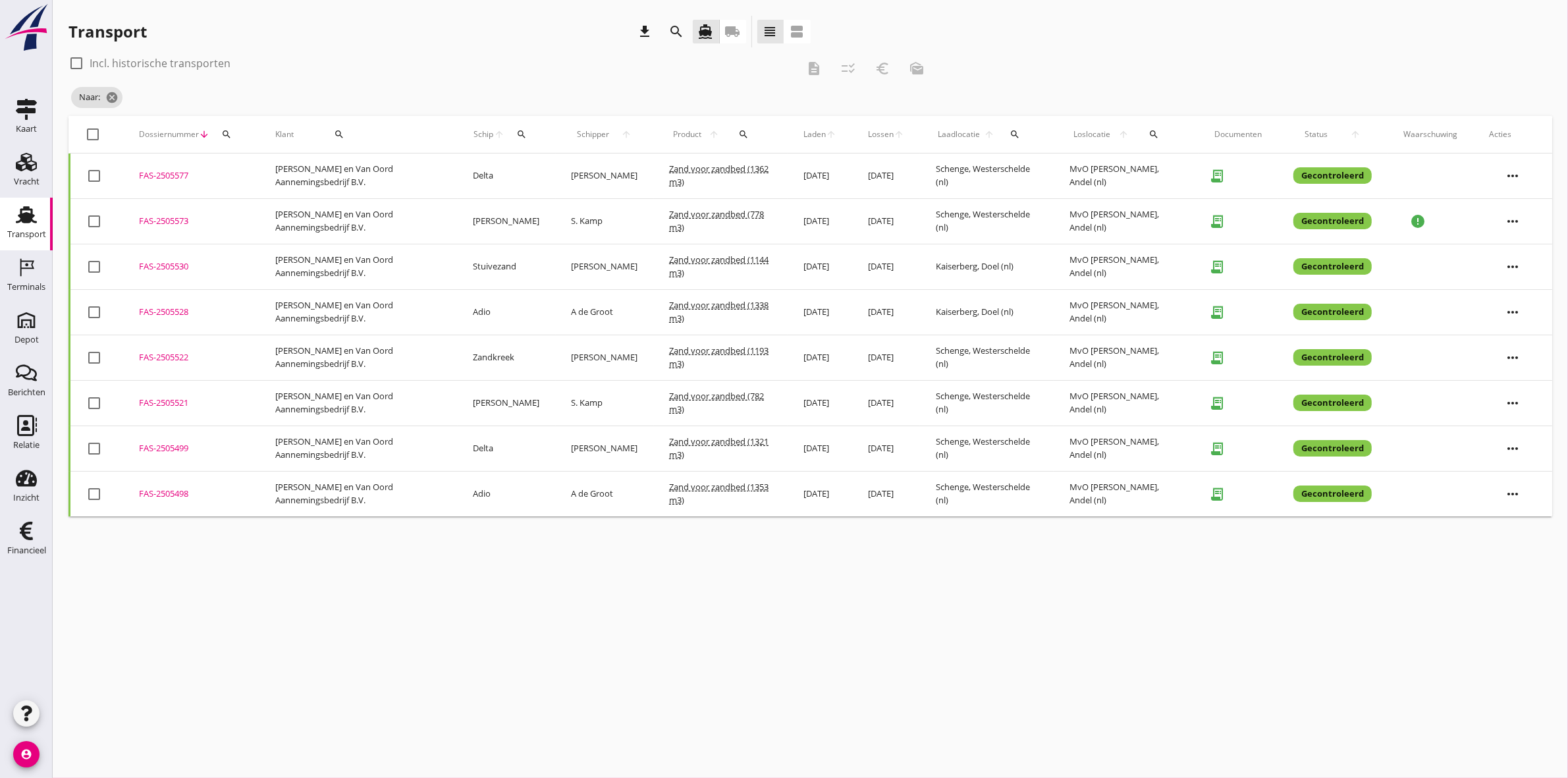
click at [176, 265] on div "FAS-2505530" at bounding box center [192, 266] width 105 height 13
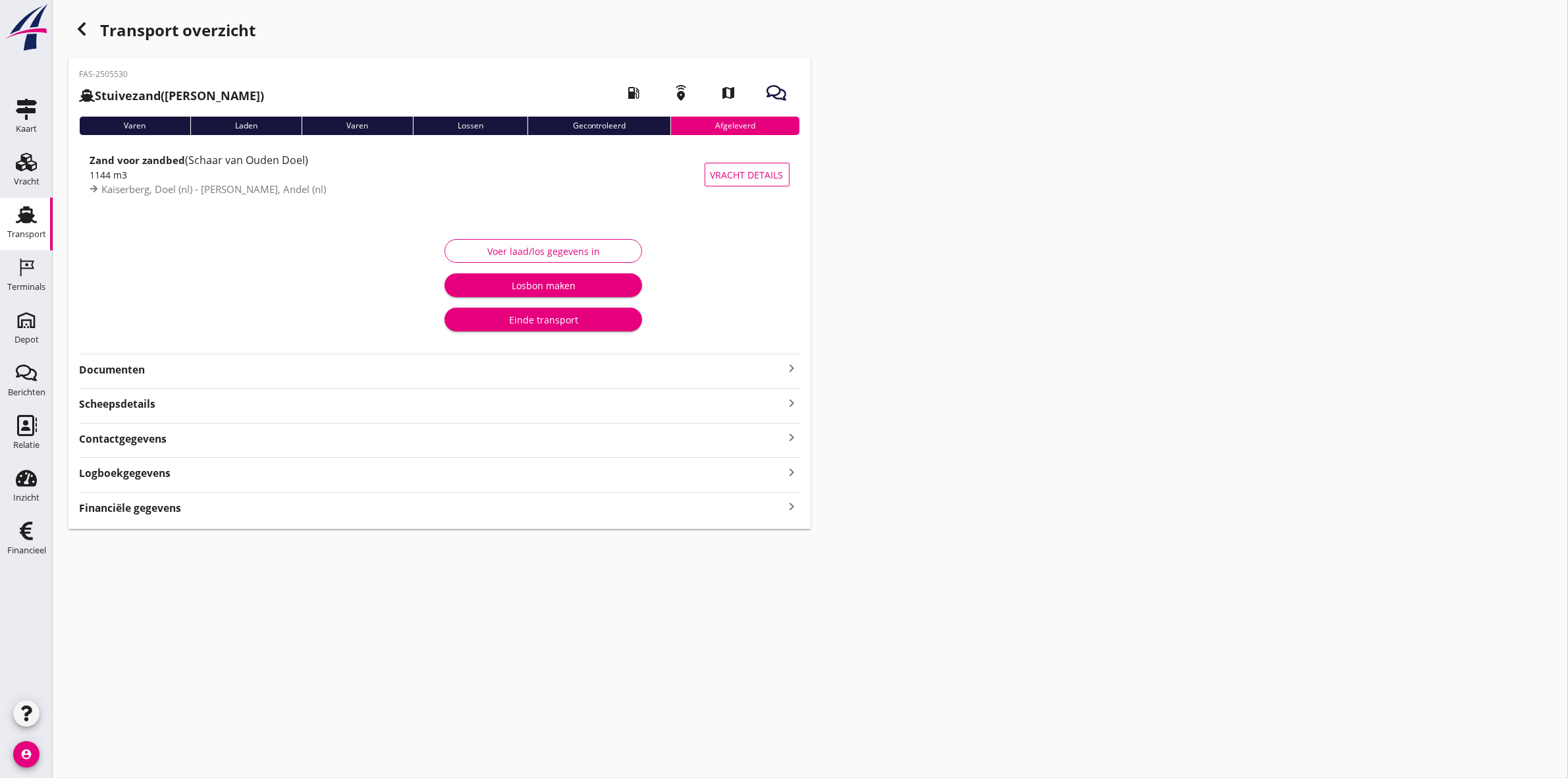
click at [123, 370] on strong "Documenten" at bounding box center [432, 370] width 706 height 15
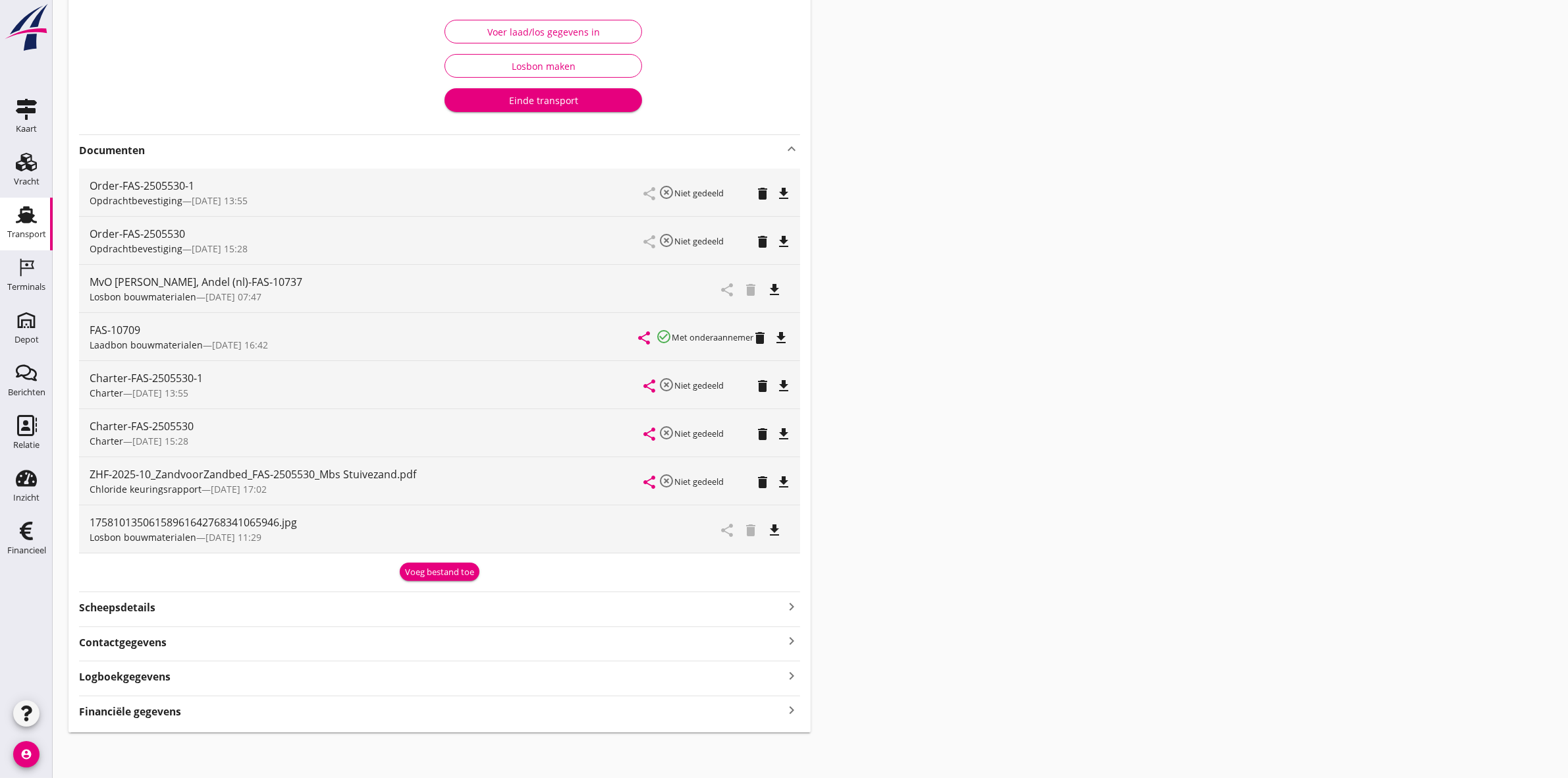
scroll to position [223, 0]
click at [773, 527] on icon "file_download" at bounding box center [775, 528] width 16 height 16
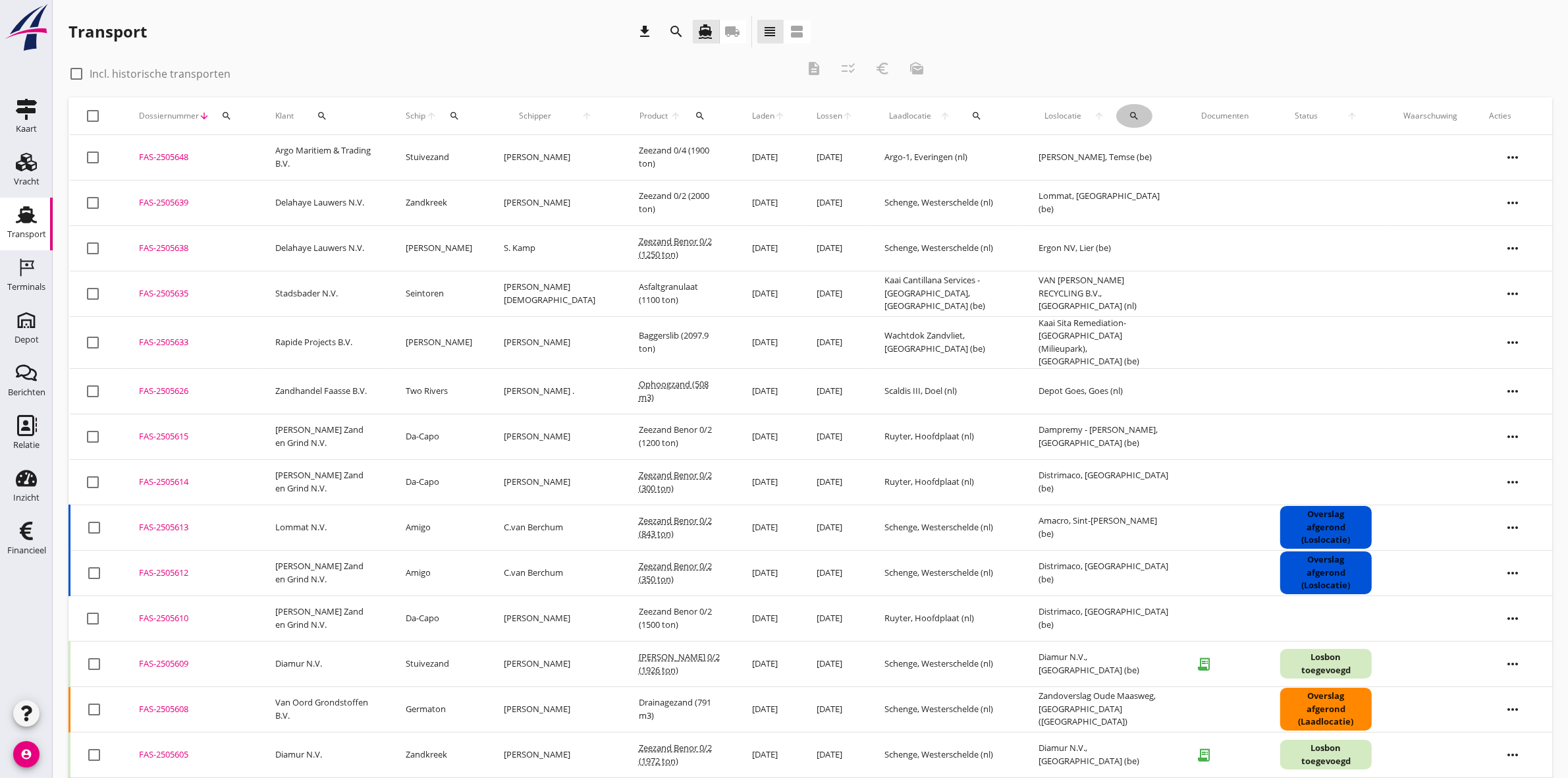
click at [1129, 117] on icon "search" at bounding box center [1133, 115] width 10 height 10
click at [1131, 159] on input "text" at bounding box center [1194, 154] width 137 height 21
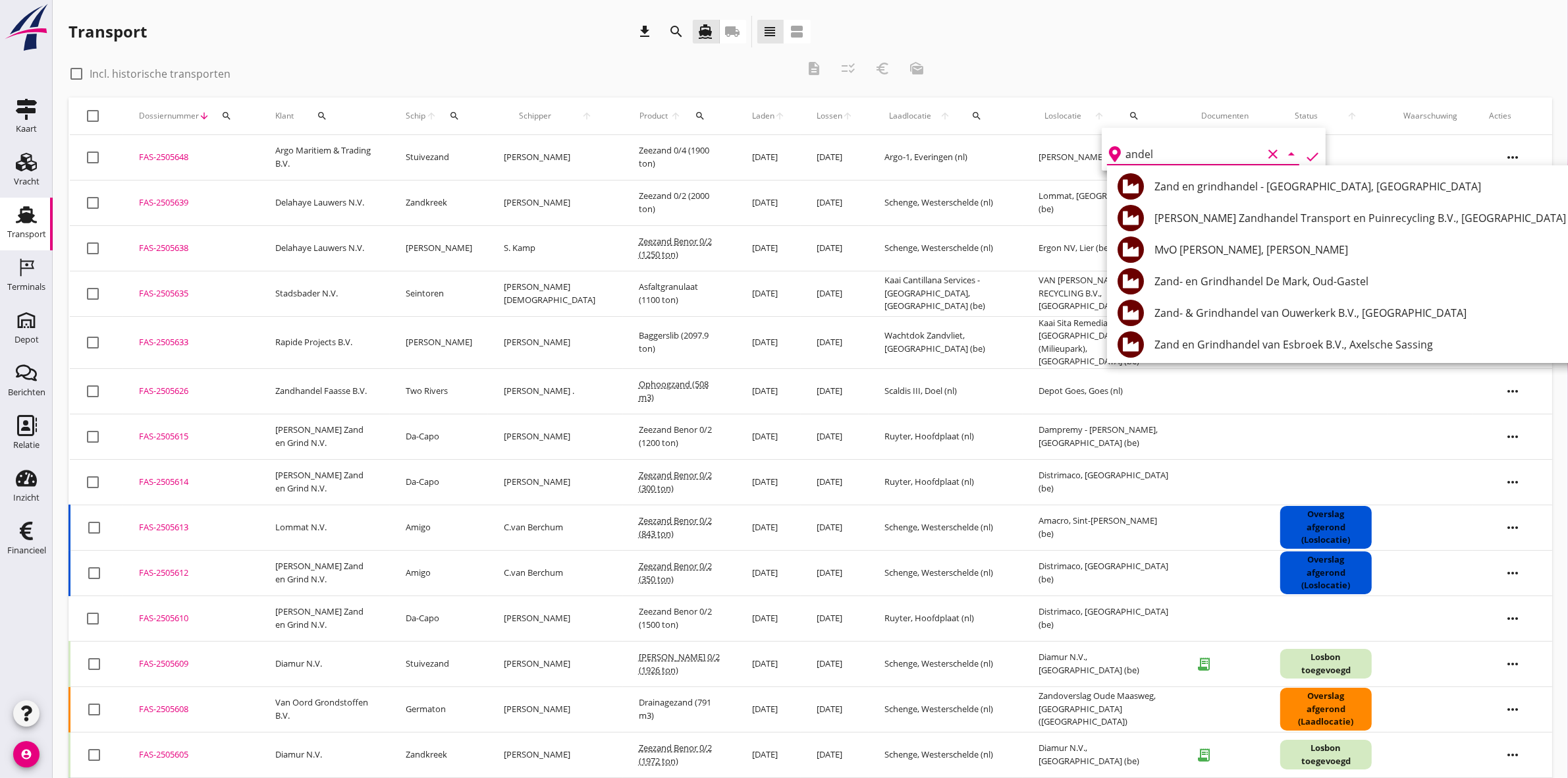
click at [1447, 244] on div "MvO [PERSON_NAME], [PERSON_NAME]" at bounding box center [1367, 249] width 426 height 16
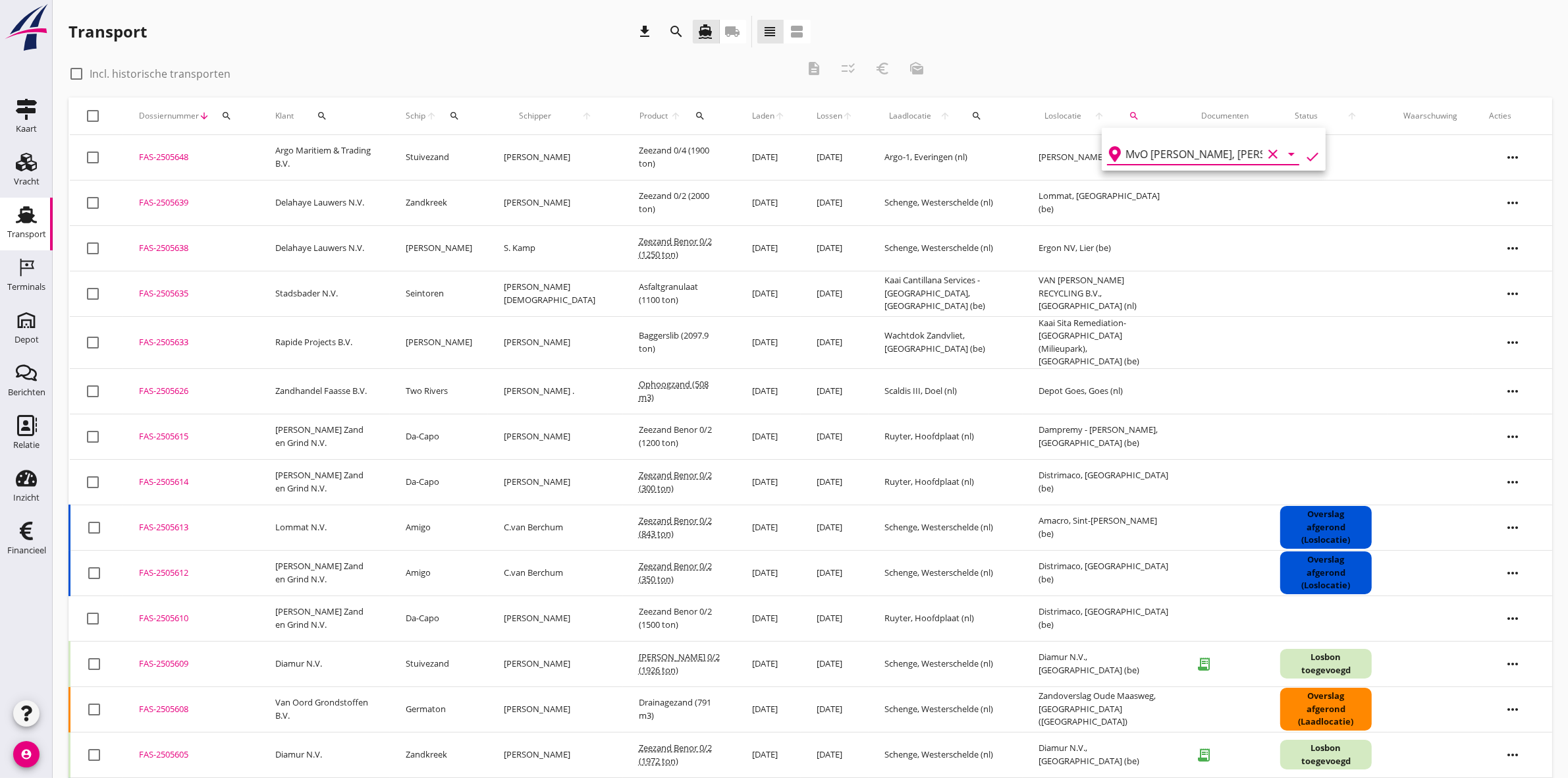
click at [1299, 68] on div "check_box_outline_blank Incl. historische transporten description checklist_rtl…" at bounding box center [810, 75] width 1484 height 45
click at [1129, 112] on icon "search" at bounding box center [1133, 115] width 10 height 10
click at [1305, 150] on icon "check" at bounding box center [1312, 157] width 16 height 16
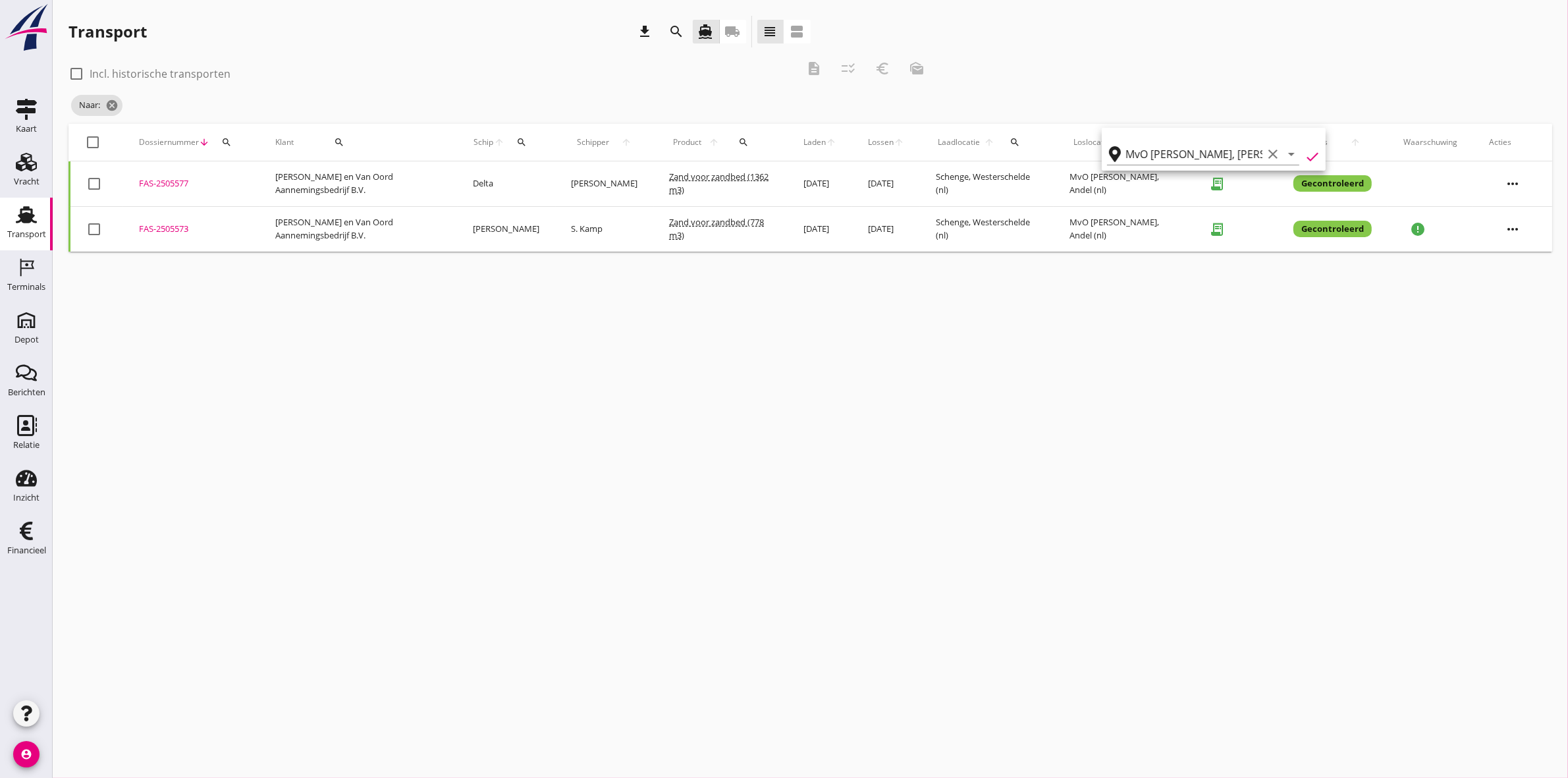
type input "MvO [PERSON_NAME]"
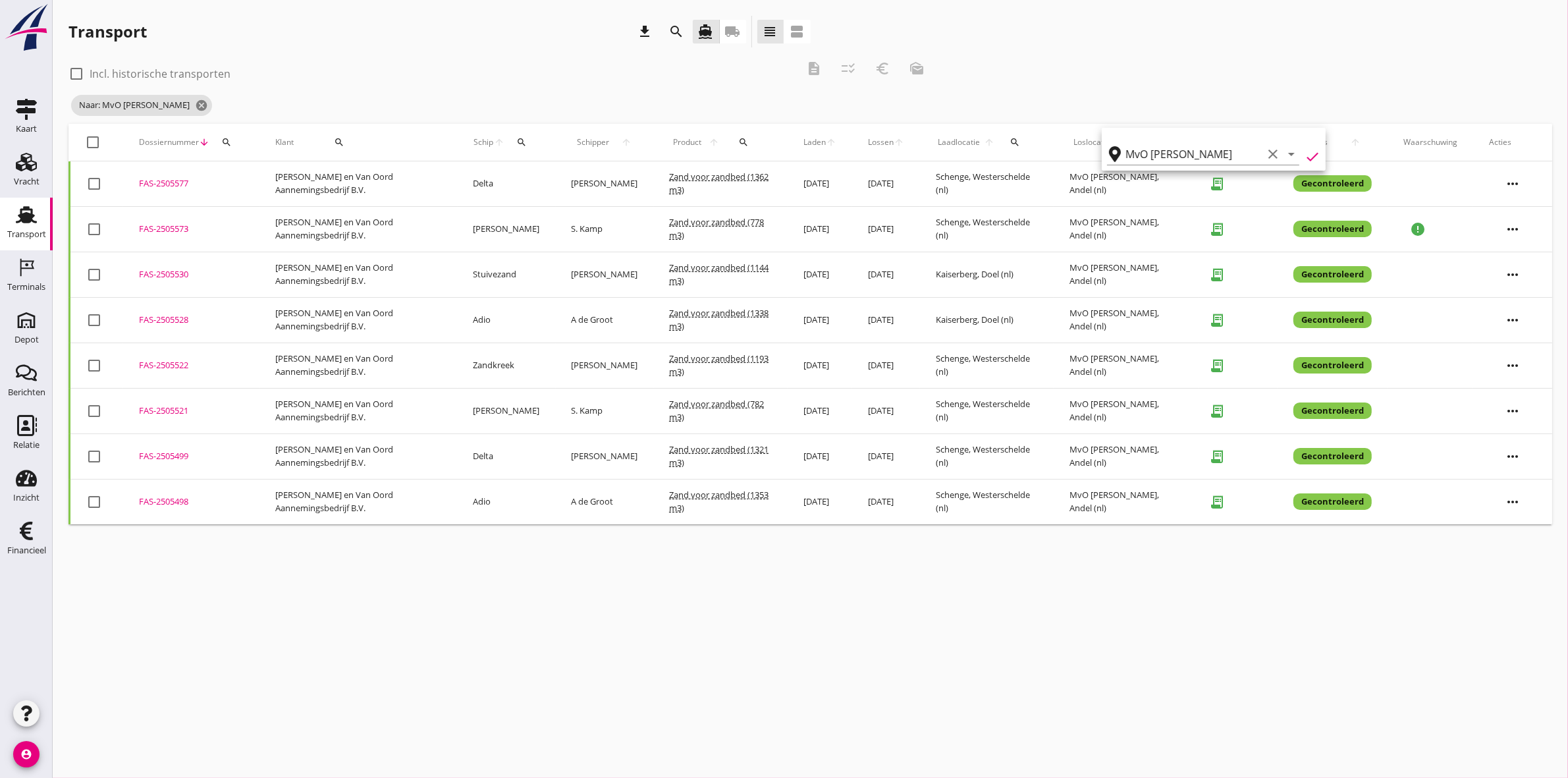
click at [170, 183] on div "FAS-2505577" at bounding box center [192, 183] width 105 height 13
click at [172, 505] on div "FAS-2505498" at bounding box center [192, 502] width 105 height 13
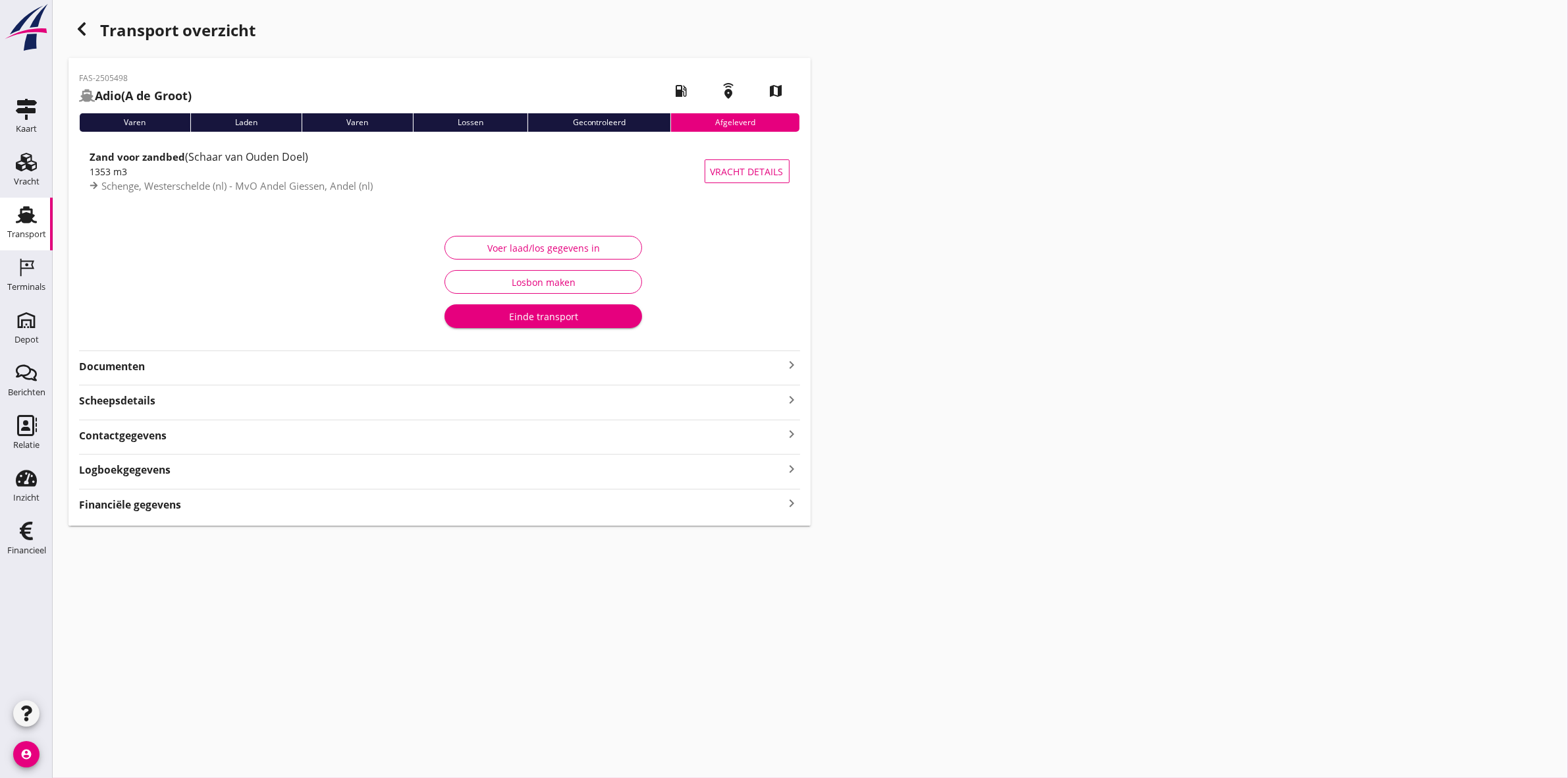
click at [120, 371] on strong "Documenten" at bounding box center [432, 367] width 706 height 15
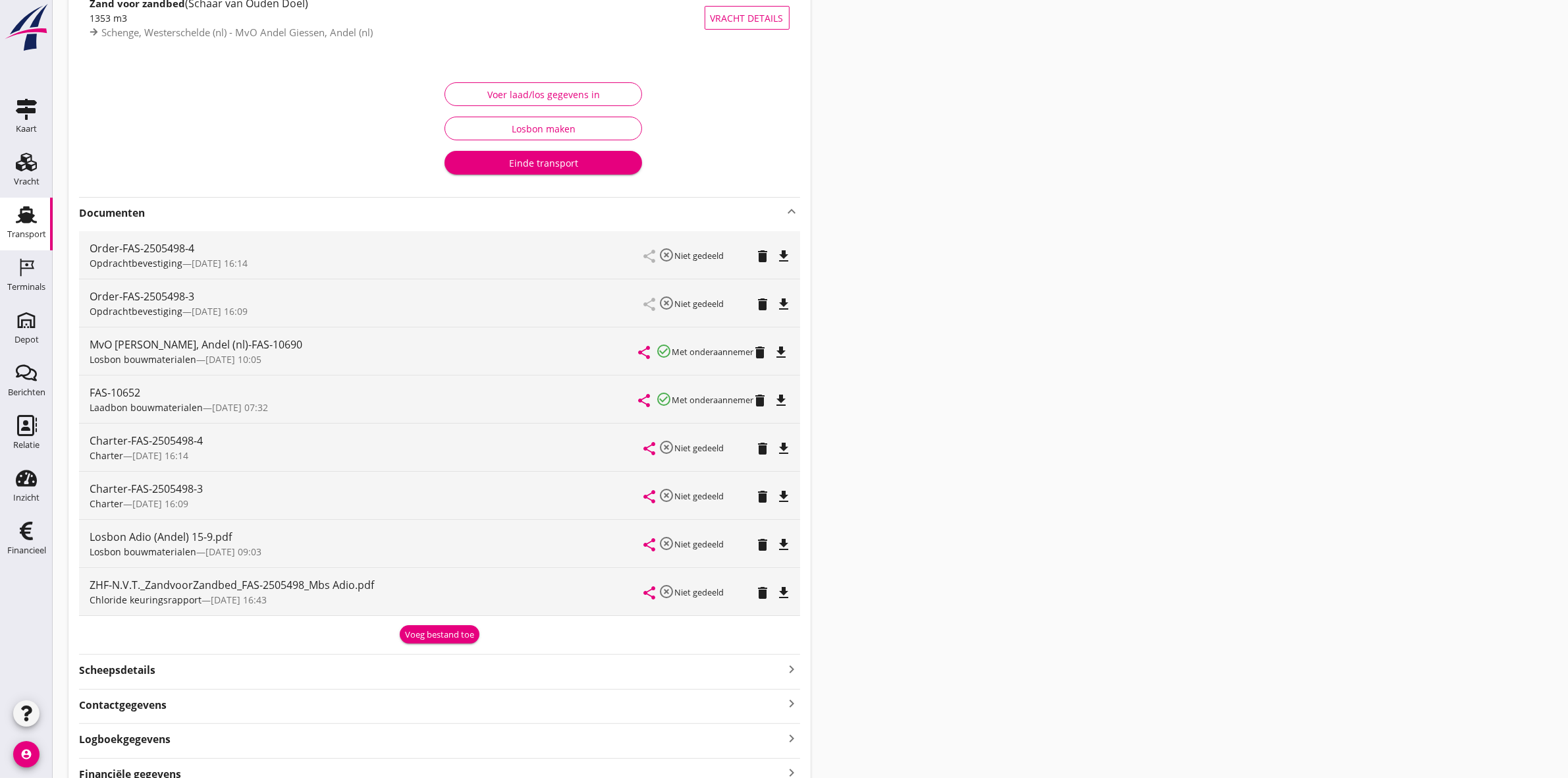
scroll to position [165, 0]
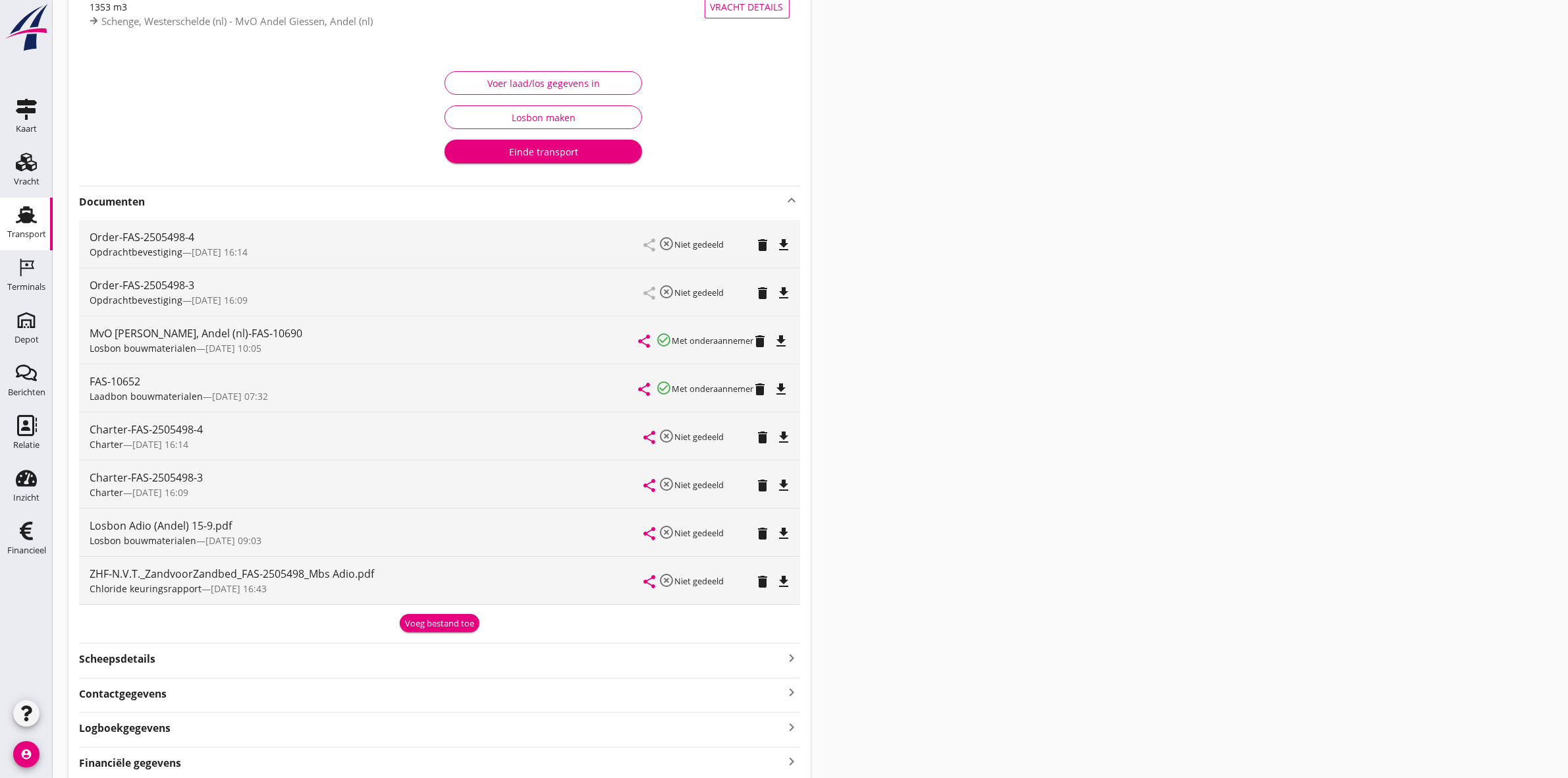
click at [781, 336] on icon "file_download" at bounding box center [781, 341] width 16 height 16
click at [787, 528] on icon "file_download" at bounding box center [784, 534] width 16 height 16
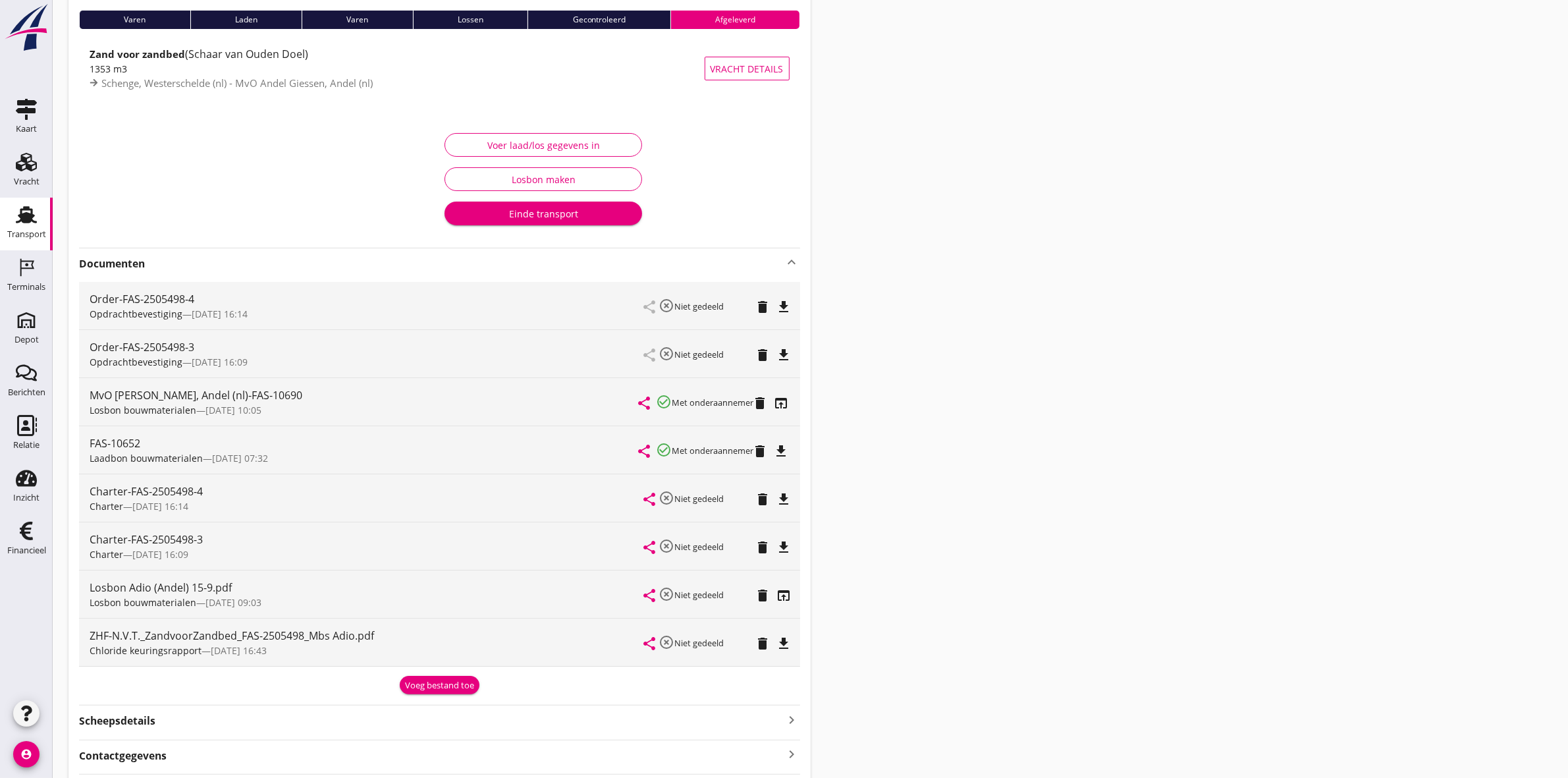
scroll to position [0, 0]
